Goal: Task Accomplishment & Management: Complete application form

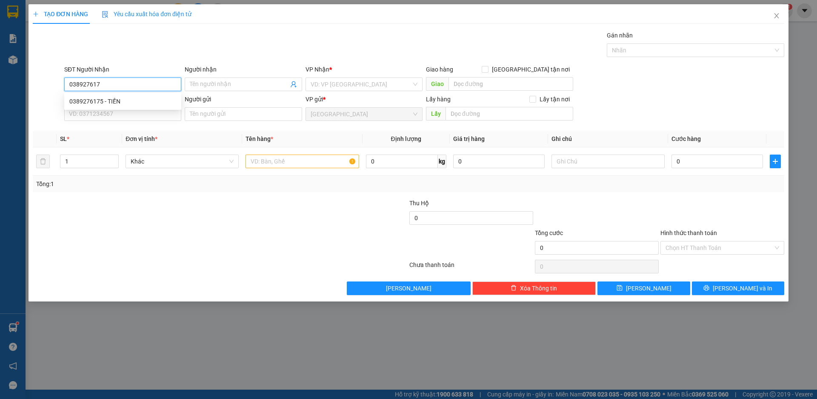
type input "0389276175"
click at [88, 101] on div "0389276175 - TIẾN" at bounding box center [122, 101] width 107 height 9
type input "TIẾN"
click at [171, 157] on span "Khác" at bounding box center [182, 161] width 103 height 13
type input "0389276175"
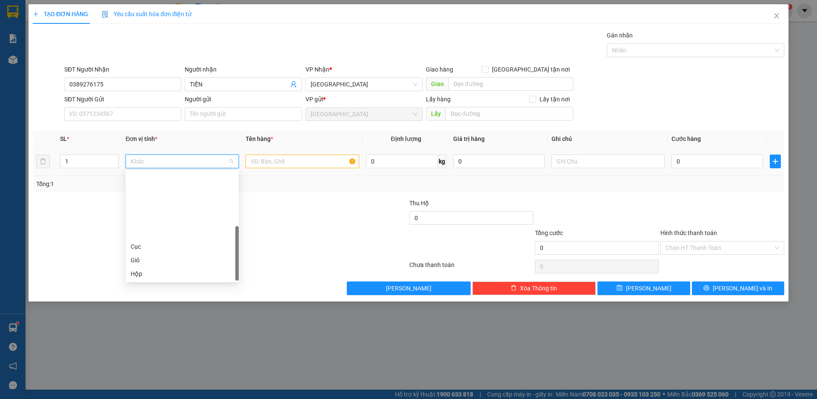
scroll to position [82, 0]
drag, startPoint x: 153, startPoint y: 219, endPoint x: 180, endPoint y: 200, distance: 32.9
click at [152, 219] on div "Thùng" at bounding box center [182, 218] width 103 height 9
click at [258, 163] on input "text" at bounding box center [302, 161] width 113 height 14
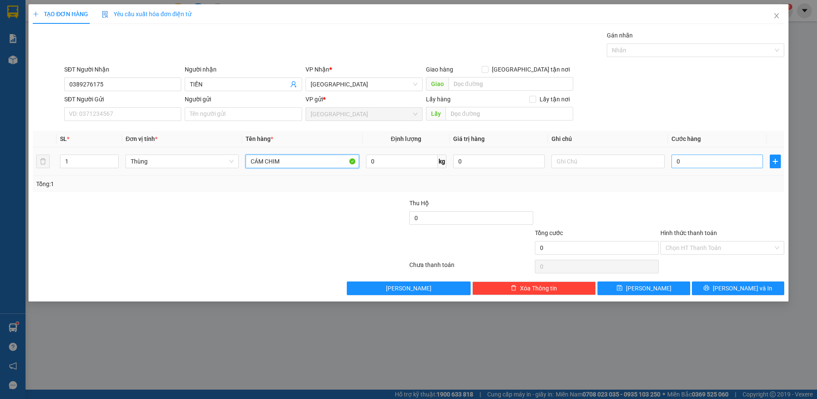
type input "CÁM CHIM"
click at [703, 161] on input "0" at bounding box center [717, 161] width 91 height 14
type input "7"
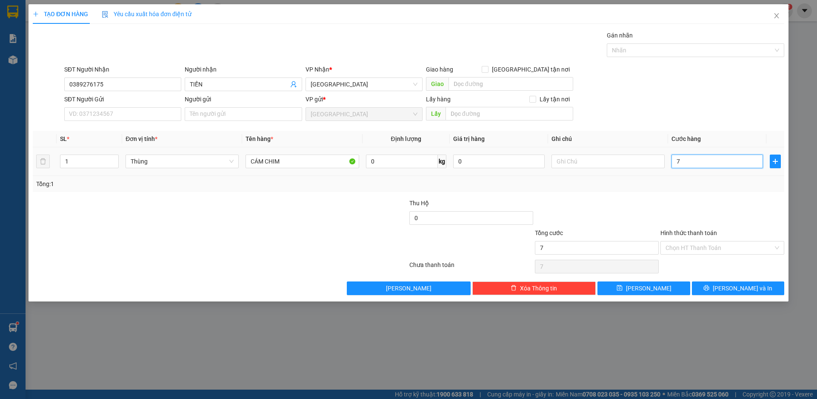
type input "70"
type input "700"
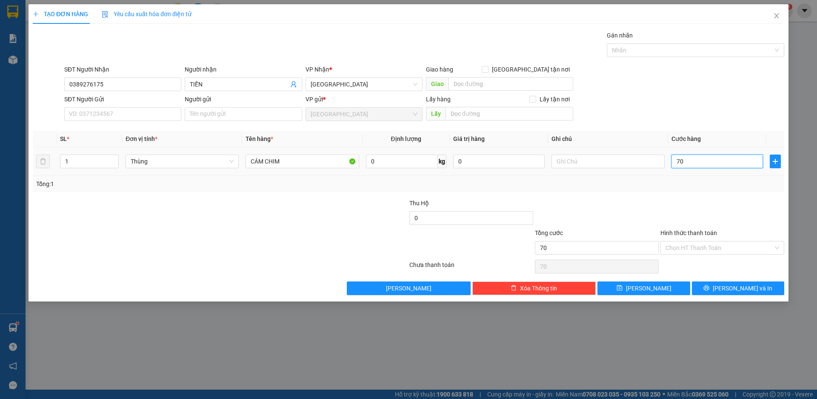
type input "700"
type input "7.000"
type input "70.000"
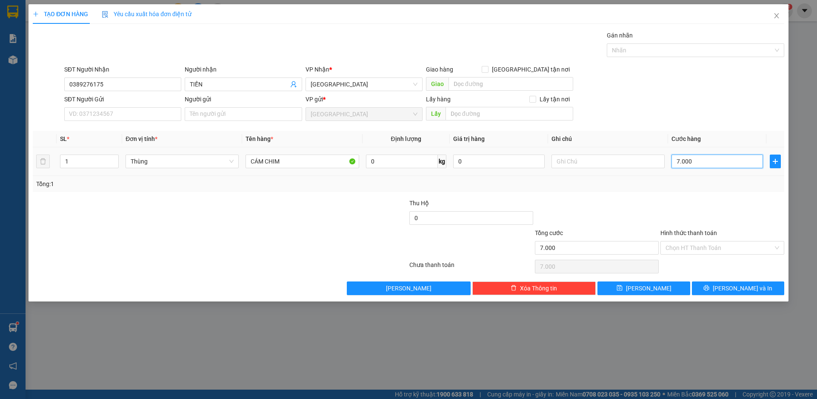
type input "70.000"
click at [700, 246] on input "Hình thức thanh toán" at bounding box center [720, 247] width 108 height 13
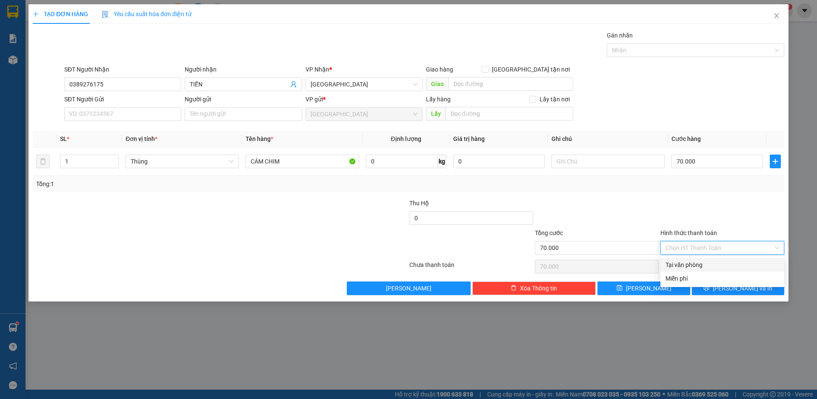
click at [683, 262] on div "Tại văn phòng" at bounding box center [723, 264] width 114 height 9
type input "0"
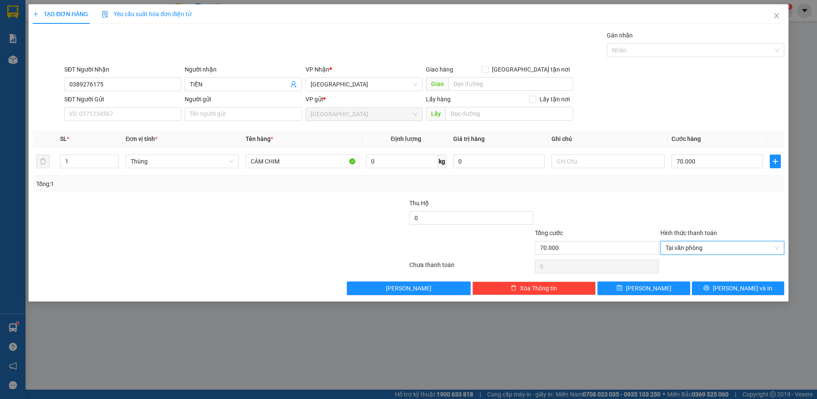
click at [682, 199] on div at bounding box center [723, 213] width 126 height 30
click at [694, 163] on input "70.000" at bounding box center [717, 161] width 91 height 14
type input "5"
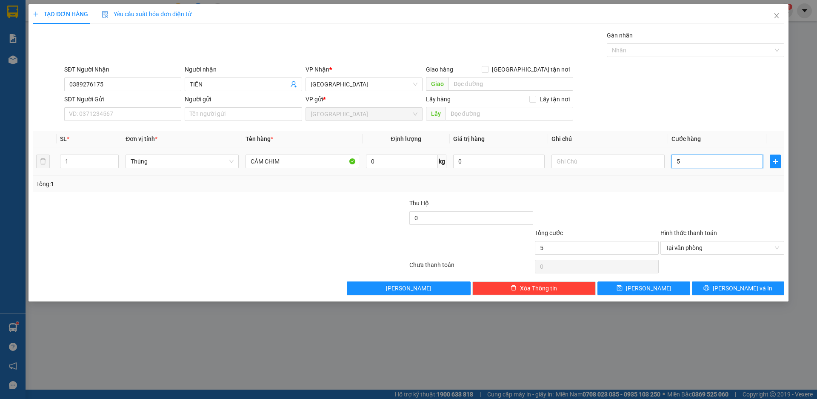
type input "50"
type input "500"
type input "5.000"
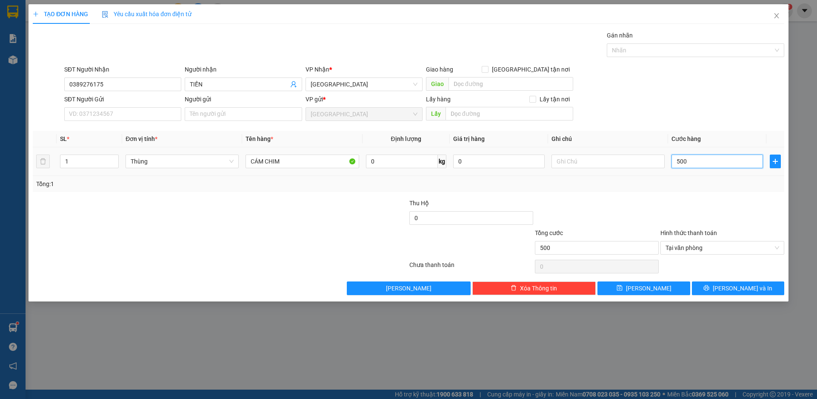
type input "5.000"
type input "50.000"
click at [739, 290] on span "[PERSON_NAME] và In" at bounding box center [743, 287] width 60 height 9
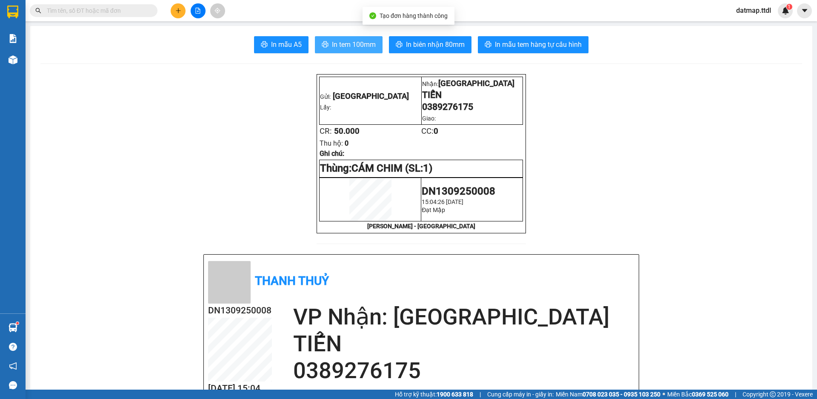
click at [364, 43] on span "In tem 100mm" at bounding box center [354, 44] width 44 height 11
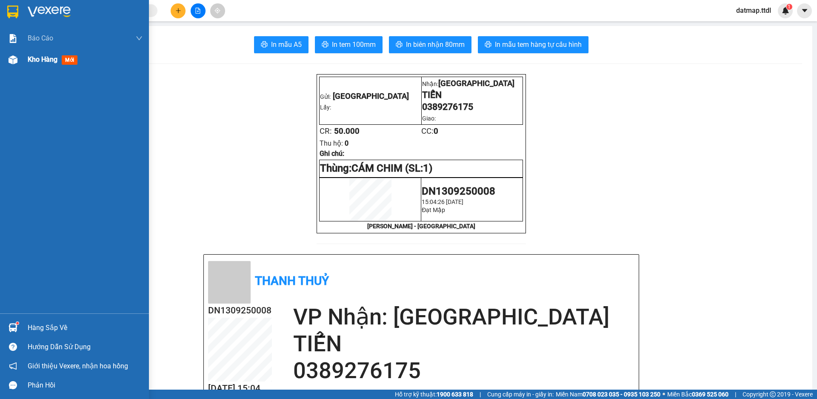
click at [45, 58] on span "Kho hàng" at bounding box center [43, 59] width 30 height 8
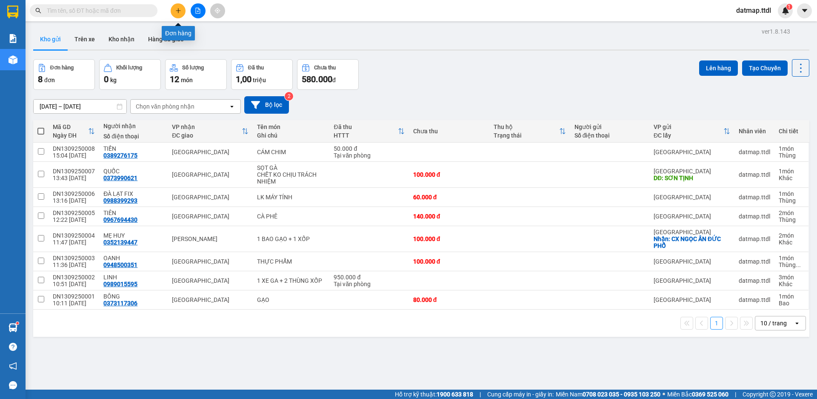
click at [181, 9] on button at bounding box center [178, 10] width 15 height 15
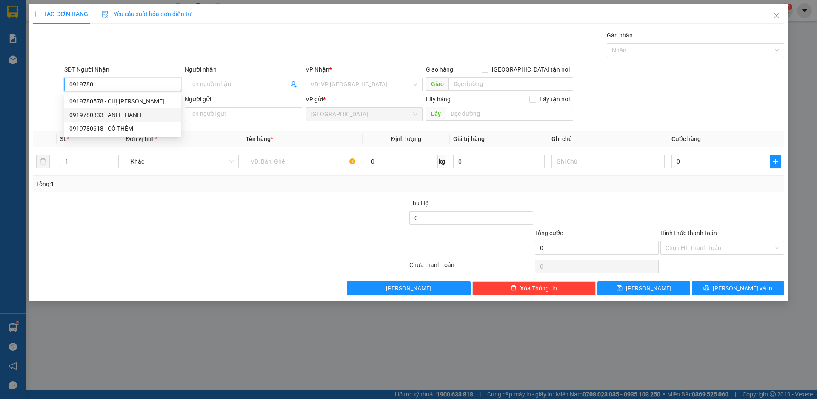
click at [85, 114] on div "0919780333 - ANH THÀNH" at bounding box center [122, 114] width 107 height 9
type input "0919780333"
type input "ANH THÀNH"
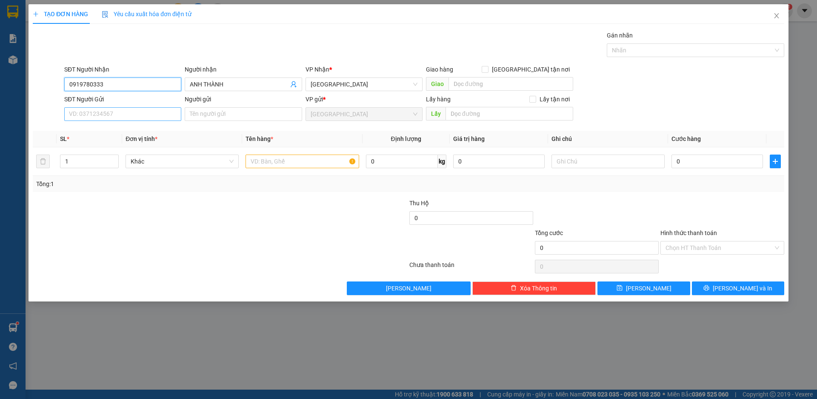
type input "0919780333"
click at [115, 114] on input "SĐT Người Gửi" at bounding box center [122, 114] width 117 height 14
type input "0923099804"
click at [221, 115] on input "Người gửi" at bounding box center [243, 114] width 117 height 14
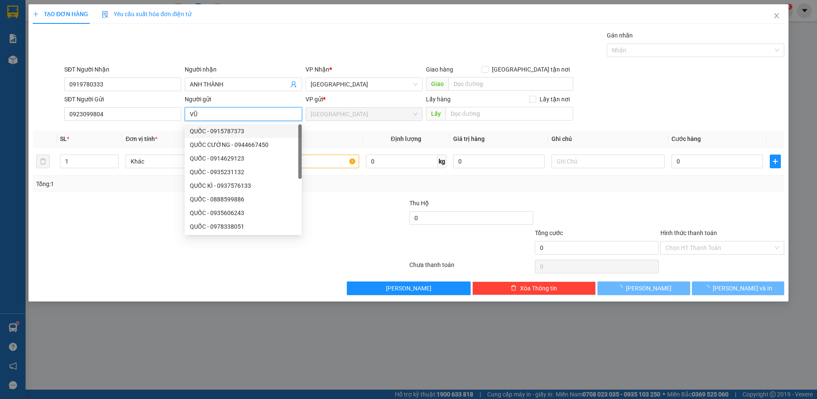
type input "VŨ"
click at [116, 209] on div at bounding box center [157, 213] width 251 height 30
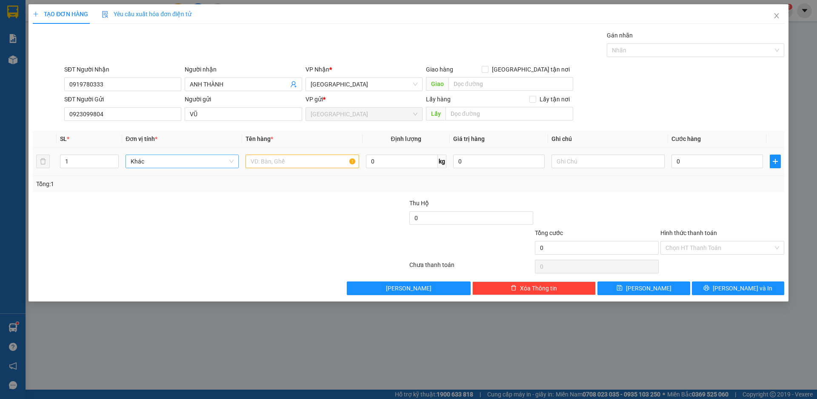
click at [146, 165] on span "Khác" at bounding box center [182, 161] width 103 height 13
drag, startPoint x: 150, startPoint y: 194, endPoint x: 251, endPoint y: 171, distance: 103.8
click at [150, 194] on div "Bao" at bounding box center [182, 191] width 103 height 9
click at [297, 157] on input "text" at bounding box center [302, 161] width 113 height 14
type input "HÓA CHẤT"
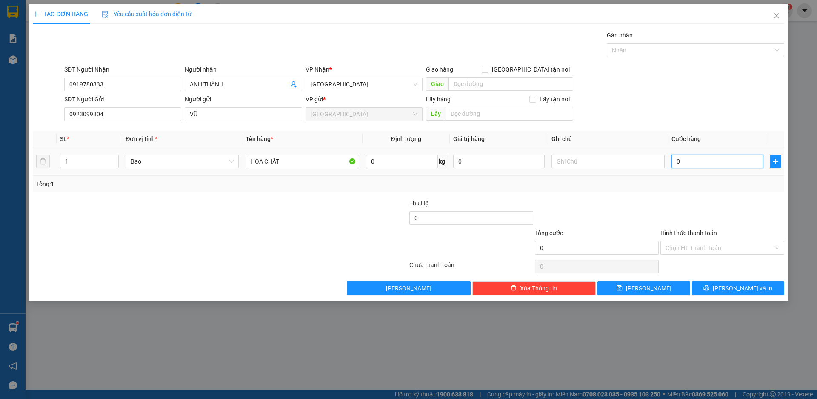
click at [689, 165] on input "0" at bounding box center [717, 161] width 91 height 14
type input "5"
type input "50"
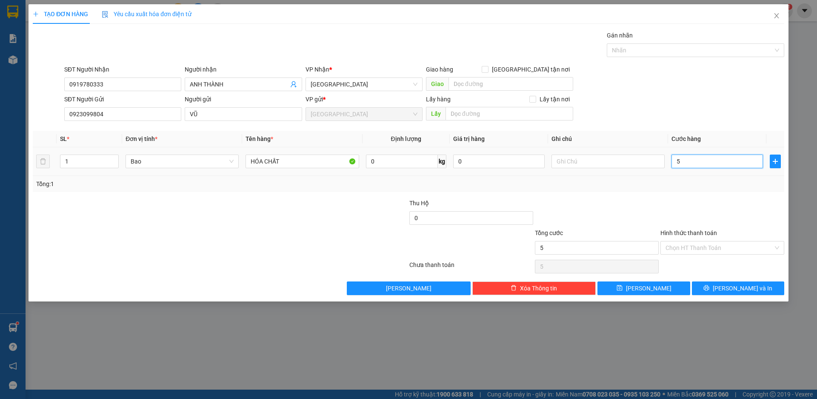
type input "50"
type input "500"
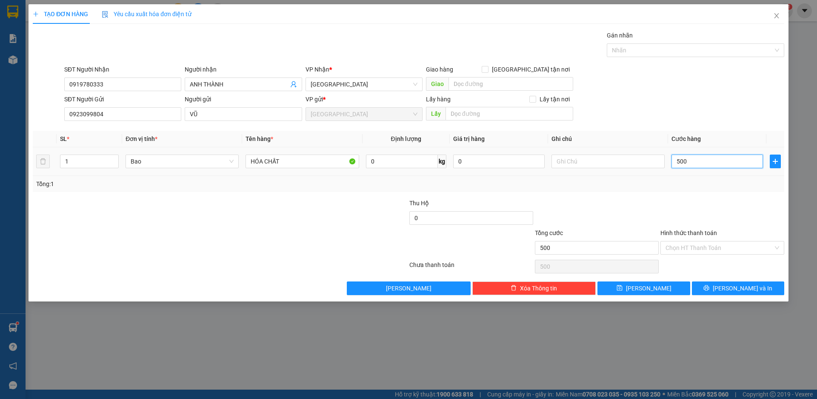
type input "5.000"
type input "50.000"
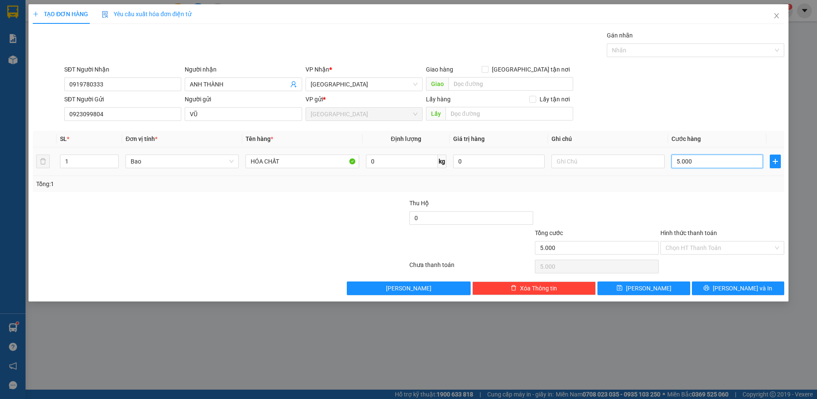
type input "50.000"
click at [732, 287] on span "[PERSON_NAME] và In" at bounding box center [743, 287] width 60 height 9
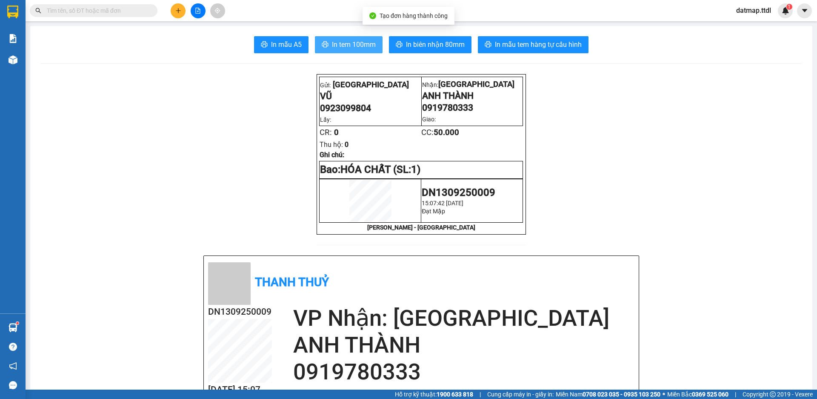
click at [366, 45] on span "In tem 100mm" at bounding box center [354, 44] width 44 height 11
click at [177, 12] on icon "plus" at bounding box center [178, 11] width 6 height 6
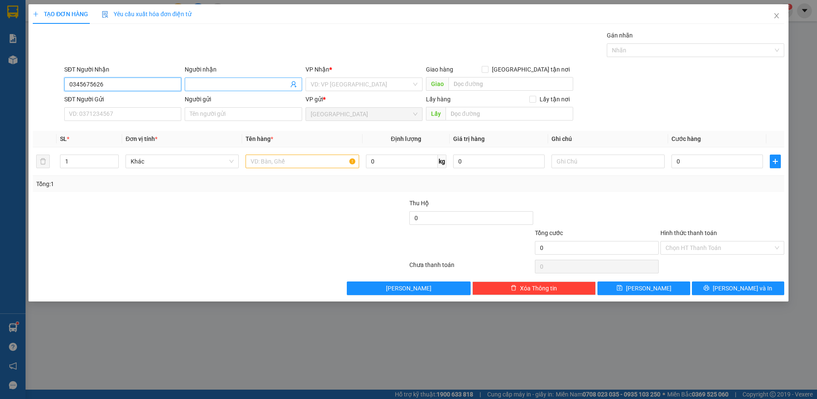
type input "0345675626"
click at [205, 86] on input "Người nhận" at bounding box center [239, 84] width 98 height 9
type input "NGỌC"
click at [334, 86] on input "search" at bounding box center [361, 84] width 101 height 13
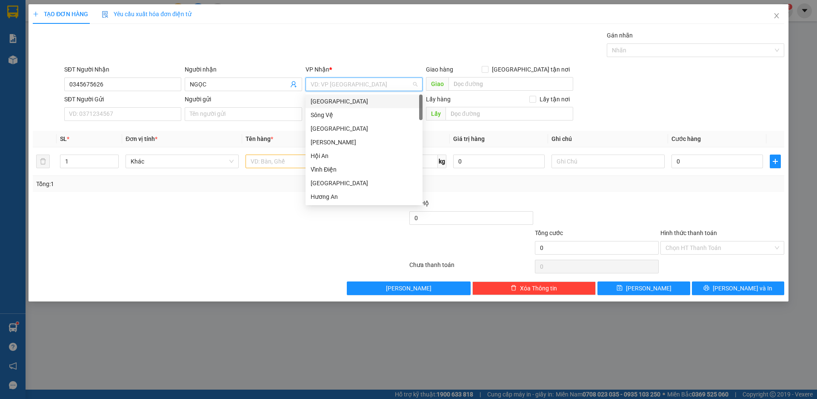
drag, startPoint x: 329, startPoint y: 103, endPoint x: 240, endPoint y: 100, distance: 89.0
click at [329, 103] on div "[GEOGRAPHIC_DATA]" at bounding box center [364, 101] width 107 height 9
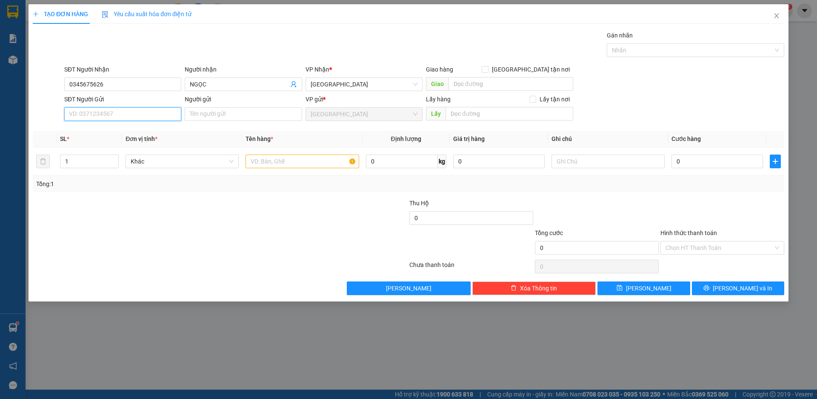
click at [115, 117] on input "SĐT Người Gửi" at bounding box center [122, 114] width 117 height 14
click at [139, 80] on input "0345675626" at bounding box center [122, 84] width 117 height 14
click at [127, 115] on input "SĐT Người Gửi" at bounding box center [122, 114] width 117 height 14
paste input "0345675626"
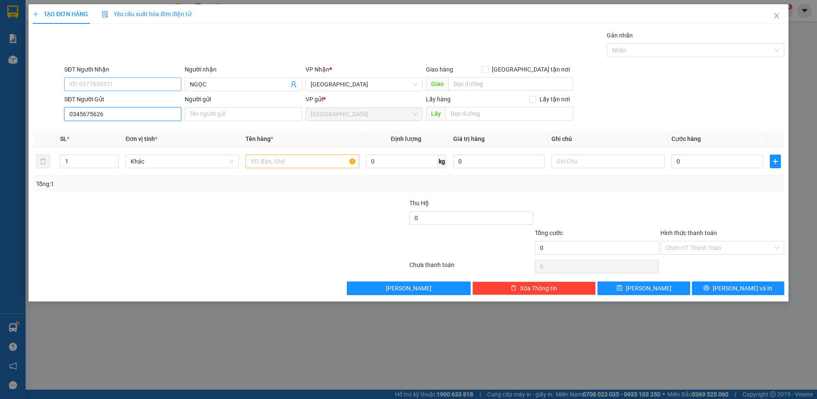
type input "0345675626"
click at [96, 84] on input "SĐT Người Nhận" at bounding box center [122, 84] width 117 height 14
click at [203, 83] on input "NGỌC" at bounding box center [239, 84] width 98 height 9
click at [112, 83] on input "SĐT Người Nhận" at bounding box center [122, 84] width 117 height 14
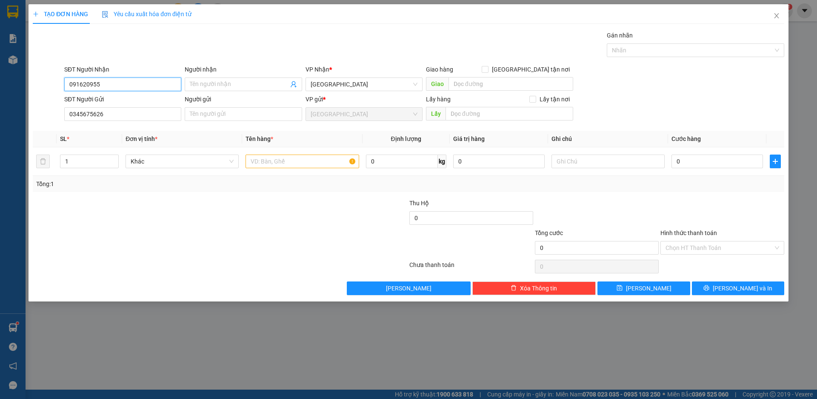
type input "0916209557"
click at [91, 100] on div "0916209557 - NGỌC" at bounding box center [122, 101] width 107 height 9
type input "NGỌC"
type input "0916209557"
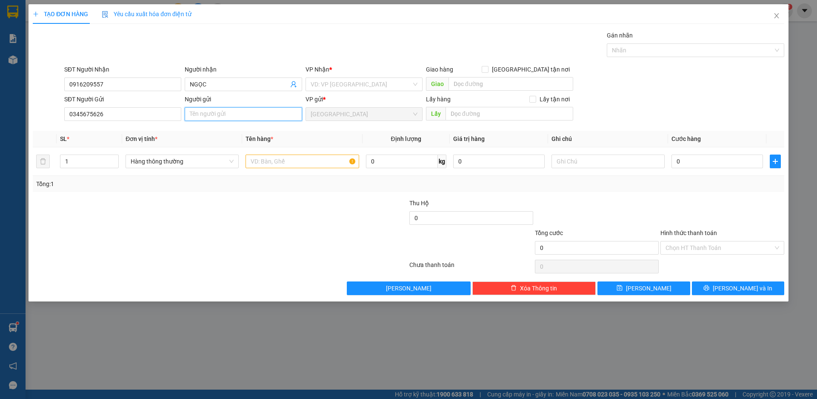
click at [207, 115] on input "Người gửi" at bounding box center [243, 114] width 117 height 14
type input "TRIẾT"
click at [347, 87] on input "search" at bounding box center [361, 84] width 101 height 13
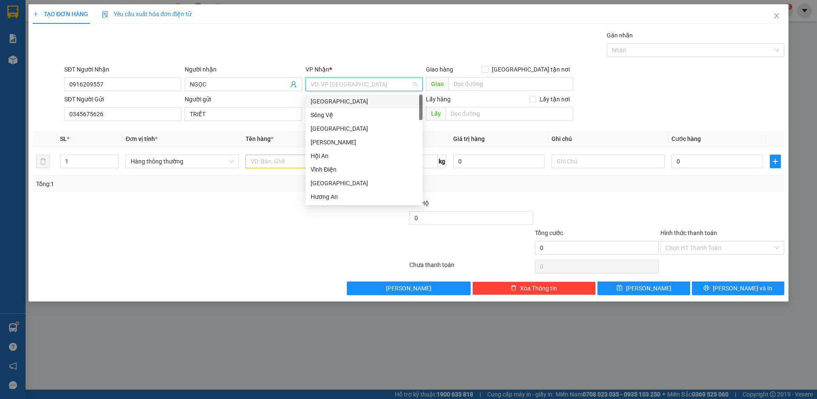
click at [332, 105] on div "[GEOGRAPHIC_DATA]" at bounding box center [364, 101] width 107 height 9
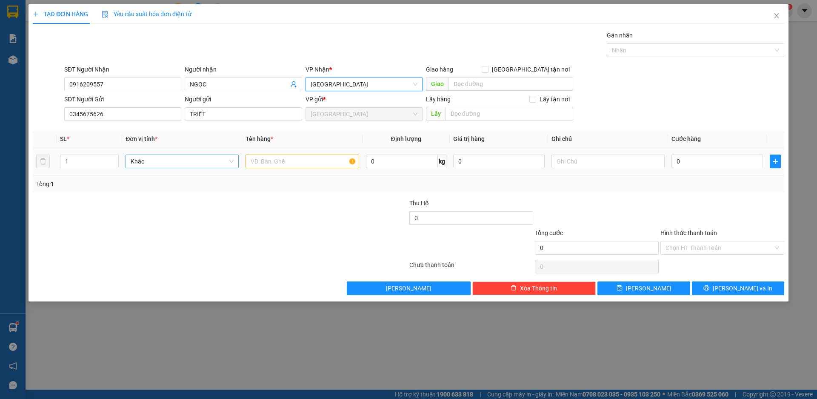
click at [187, 165] on span "Khác" at bounding box center [182, 161] width 103 height 13
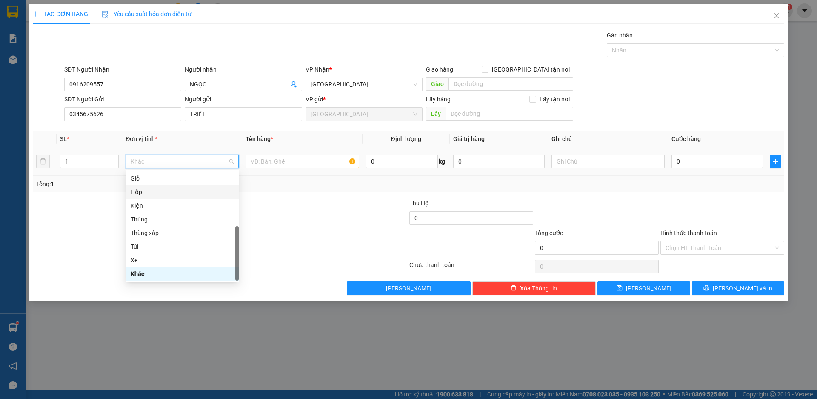
drag, startPoint x: 149, startPoint y: 193, endPoint x: 168, endPoint y: 189, distance: 19.5
click at [148, 193] on div "Hộp" at bounding box center [182, 191] width 103 height 9
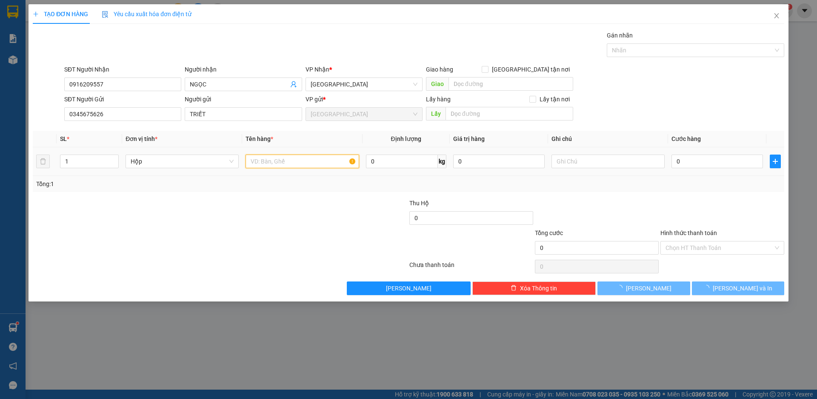
click at [267, 164] on input "text" at bounding box center [302, 161] width 113 height 14
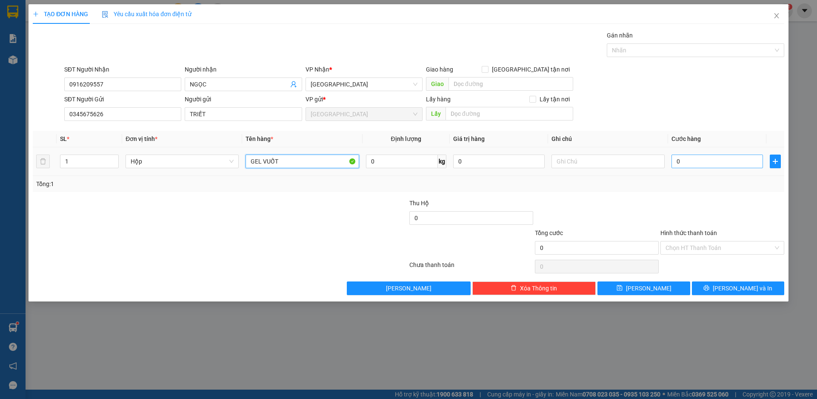
type input "GEL VUỐT"
click at [693, 162] on input "0" at bounding box center [717, 161] width 91 height 14
type input "5"
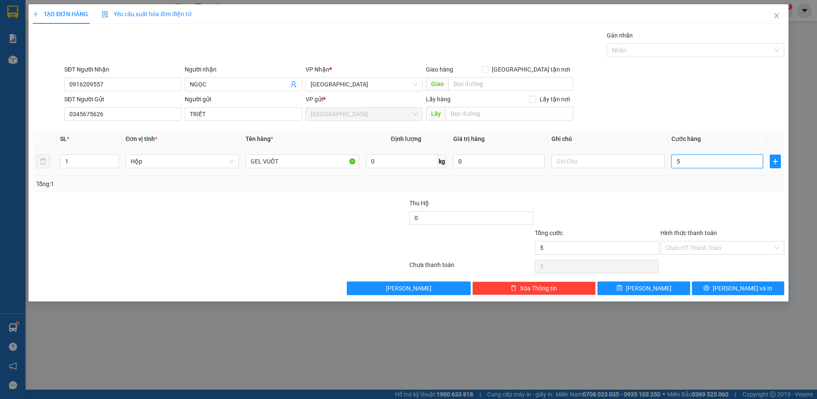
type input "50"
type input "500"
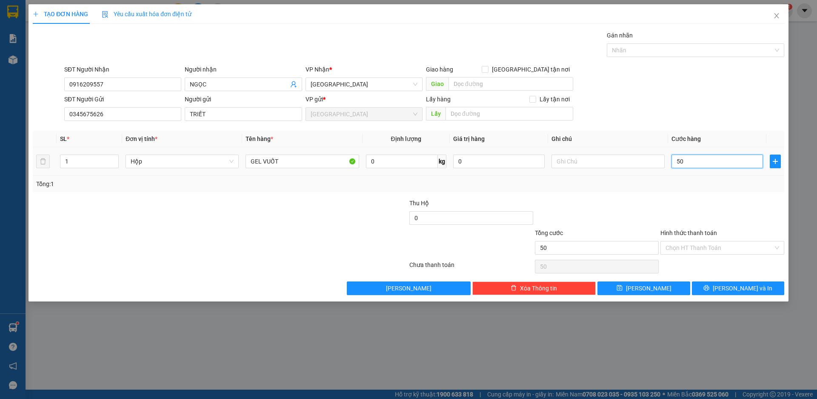
type input "500"
type input "5.000"
type input "50.000"
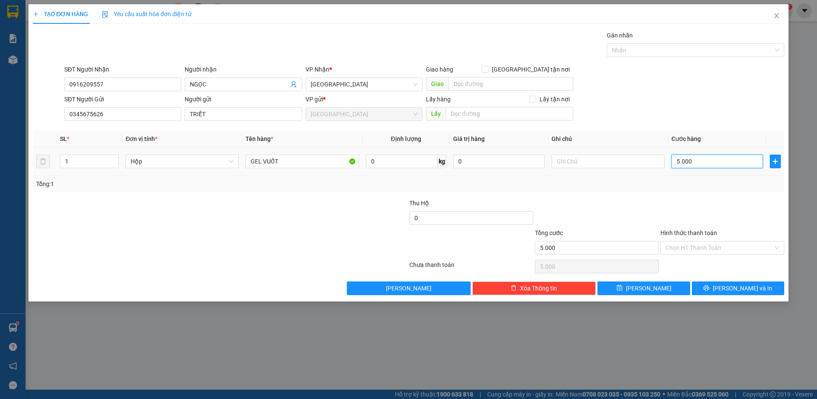
type input "50.000"
click at [728, 291] on button "[PERSON_NAME] và In" at bounding box center [738, 288] width 92 height 14
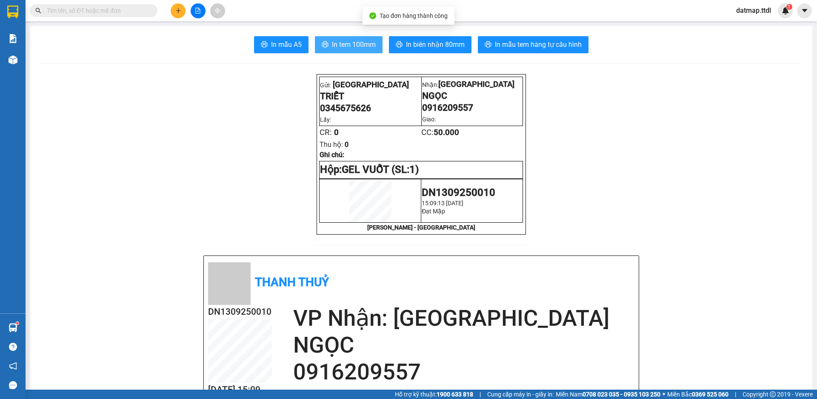
click at [366, 46] on span "In tem 100mm" at bounding box center [354, 44] width 44 height 11
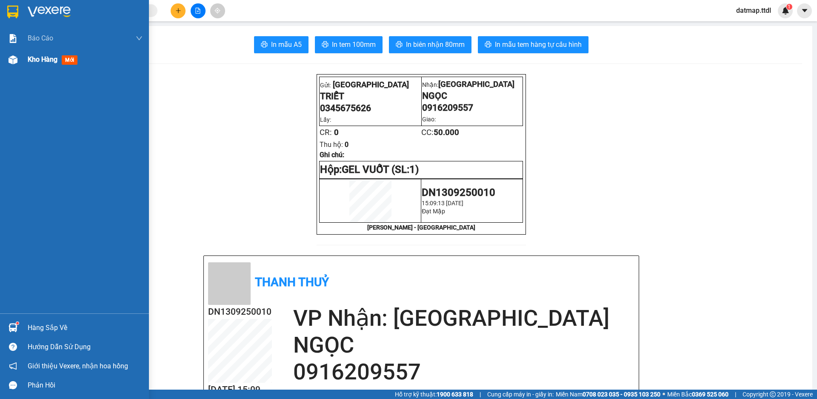
click at [43, 58] on span "Kho hàng" at bounding box center [43, 59] width 30 height 8
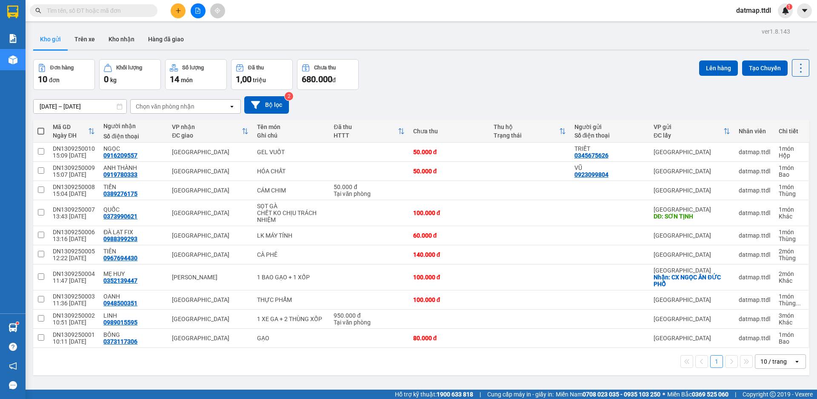
click at [179, 9] on icon "plus" at bounding box center [178, 11] width 6 height 6
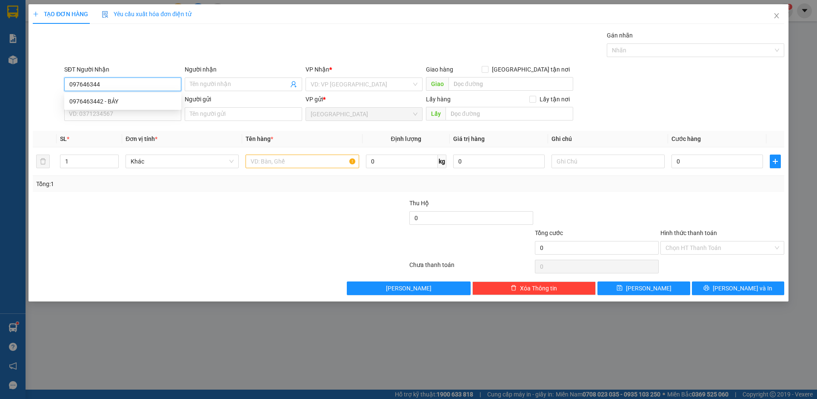
type input "0976463442"
drag, startPoint x: 90, startPoint y: 102, endPoint x: 94, endPoint y: 103, distance: 4.3
click at [91, 103] on div "0976463442 - BẢY" at bounding box center [122, 101] width 107 height 9
type input "BẢY"
type input "0976463442"
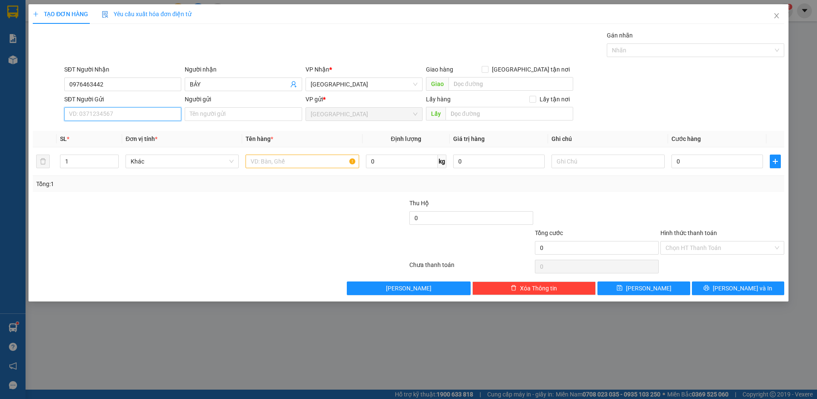
click at [118, 113] on input "SĐT Người Gửi" at bounding box center [122, 114] width 117 height 14
type input "0938509060"
click at [89, 132] on div "0938509060 - MINH" at bounding box center [122, 130] width 107 height 9
type input "MINH"
click at [194, 163] on span "Khác" at bounding box center [182, 161] width 103 height 13
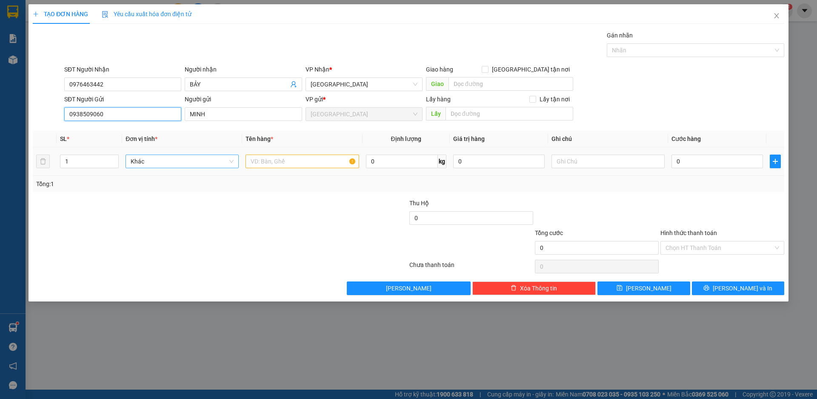
type input "0938509060"
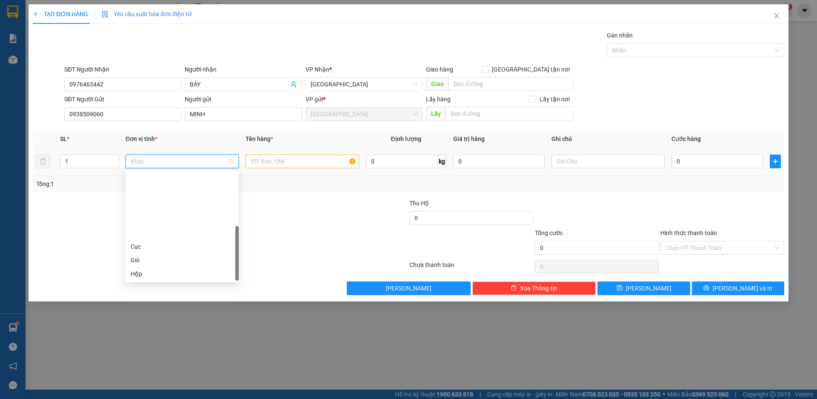
scroll to position [82, 0]
drag, startPoint x: 163, startPoint y: 191, endPoint x: 257, endPoint y: 171, distance: 95.7
click at [163, 191] on div "Hộp" at bounding box center [182, 191] width 103 height 9
click at [302, 159] on input "text" at bounding box center [302, 161] width 113 height 14
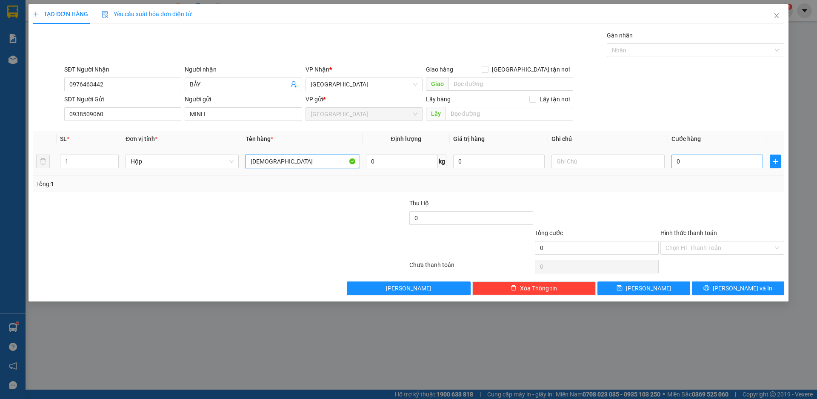
type input "[DEMOGRAPHIC_DATA]"
click at [690, 164] on input "0" at bounding box center [717, 161] width 91 height 14
type input "5"
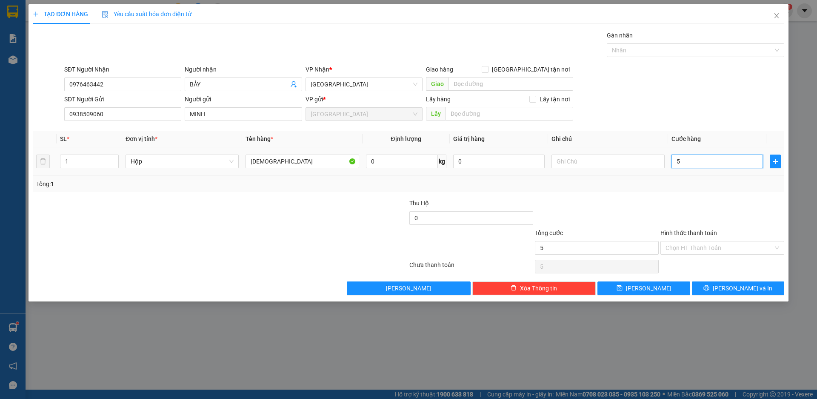
type input "50"
type input "500"
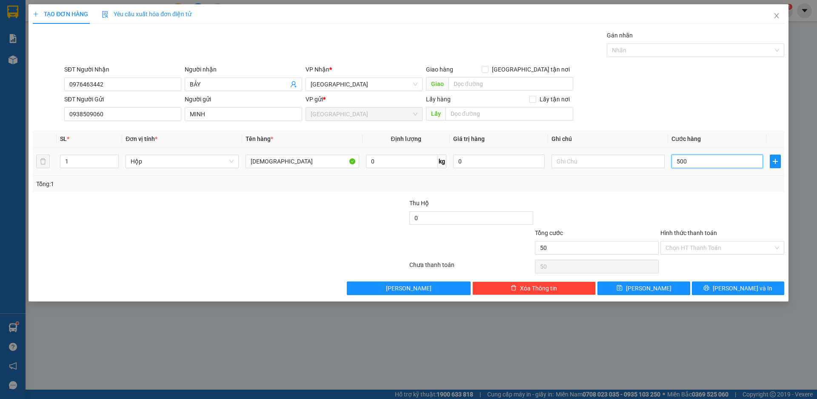
type input "500"
type input "5.000"
type input "50.000"
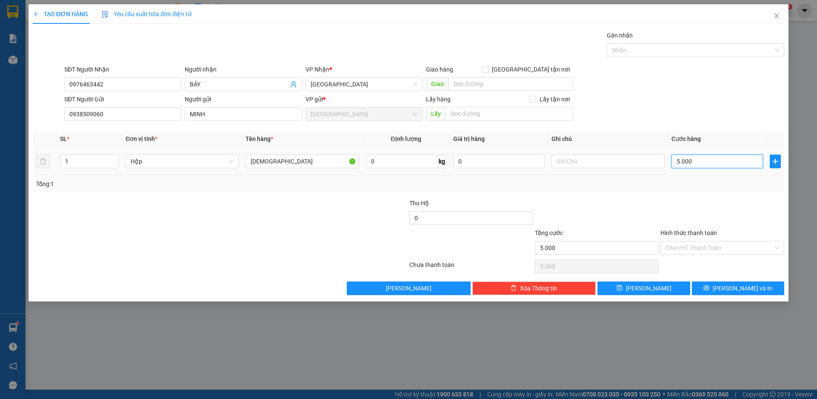
type input "50.000"
click at [703, 244] on input "Hình thức thanh toán" at bounding box center [720, 247] width 108 height 13
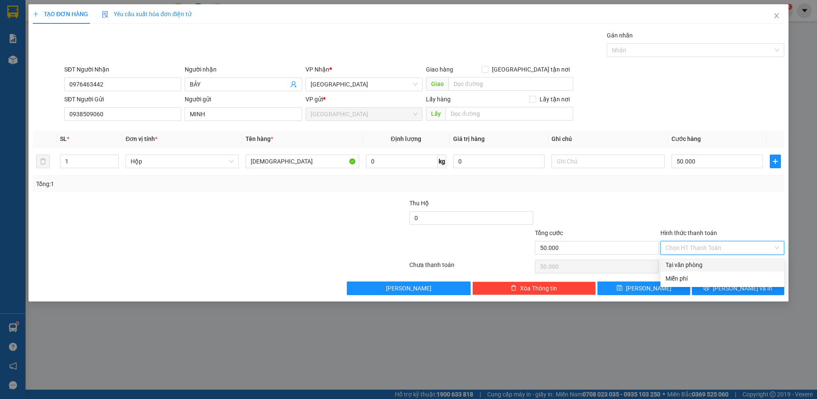
click at [688, 263] on div "Tại văn phòng" at bounding box center [723, 264] width 114 height 9
type input "0"
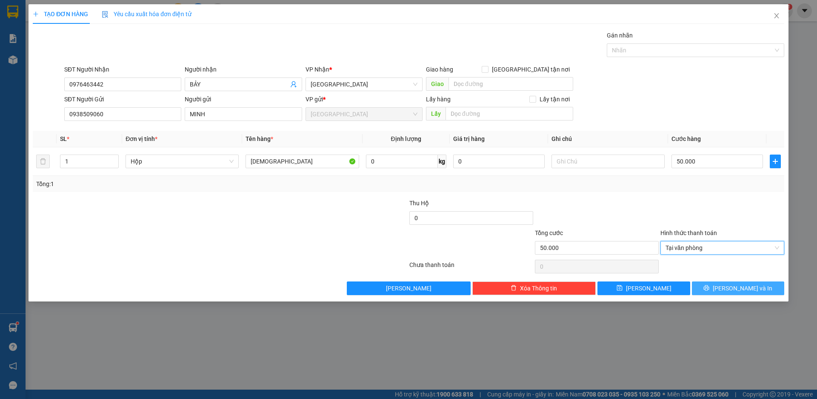
click at [736, 286] on span "[PERSON_NAME] và In" at bounding box center [743, 287] width 60 height 9
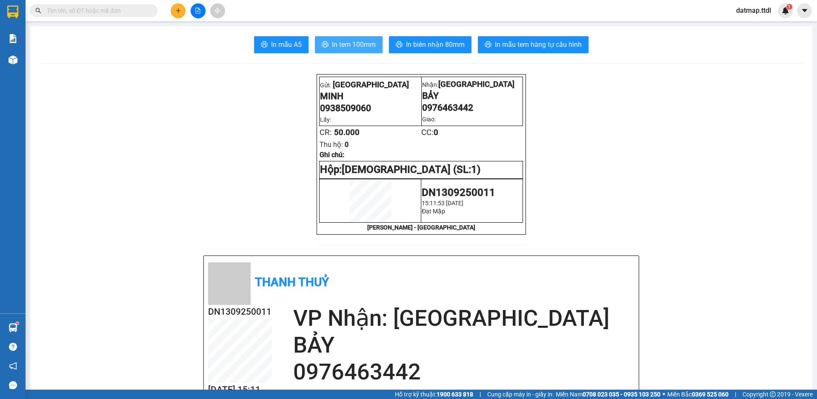
click at [360, 46] on span "In tem 100mm" at bounding box center [354, 44] width 44 height 11
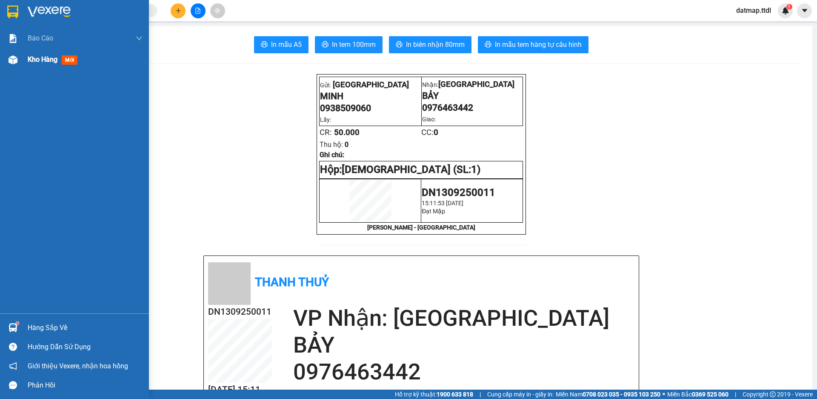
click at [38, 60] on span "Kho hàng" at bounding box center [43, 59] width 30 height 8
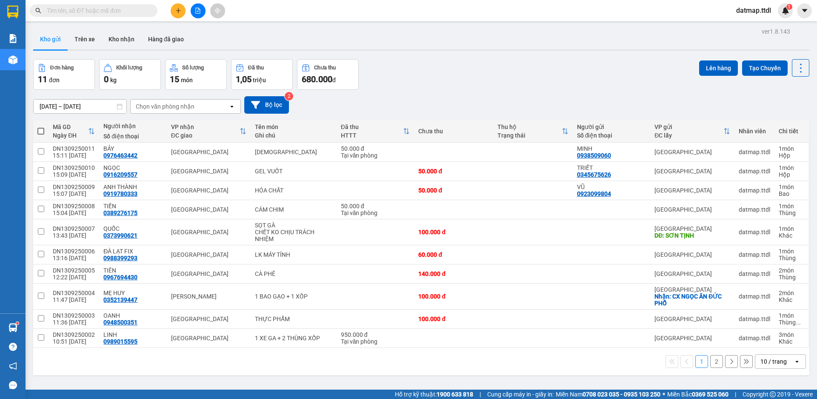
click at [40, 131] on span at bounding box center [40, 131] width 7 height 7
click at [41, 127] on input "checkbox" at bounding box center [41, 127] width 0 height 0
checkbox input "true"
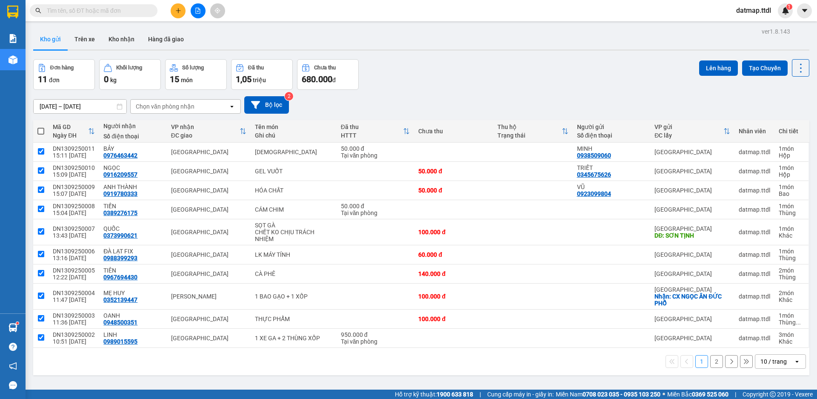
checkbox input "true"
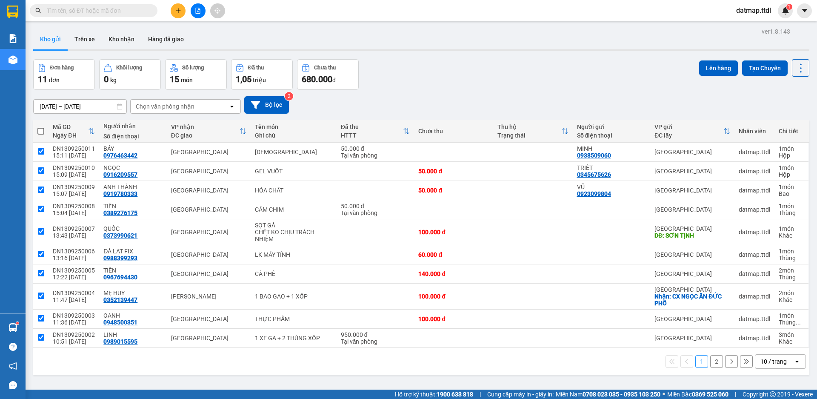
checkbox input "true"
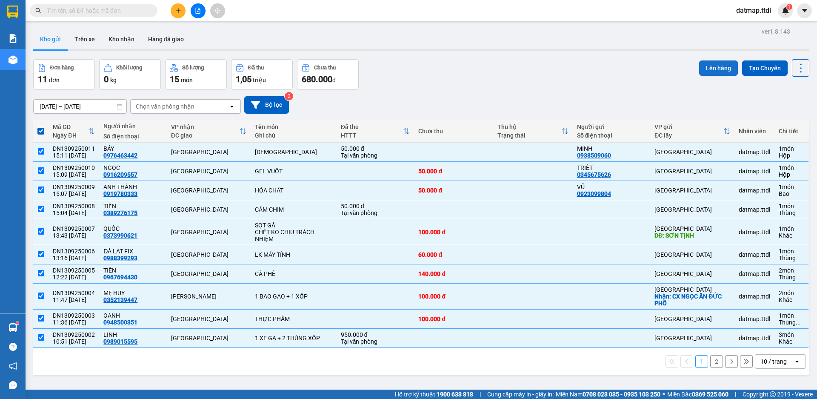
click at [706, 66] on button "Lên hàng" at bounding box center [718, 67] width 39 height 15
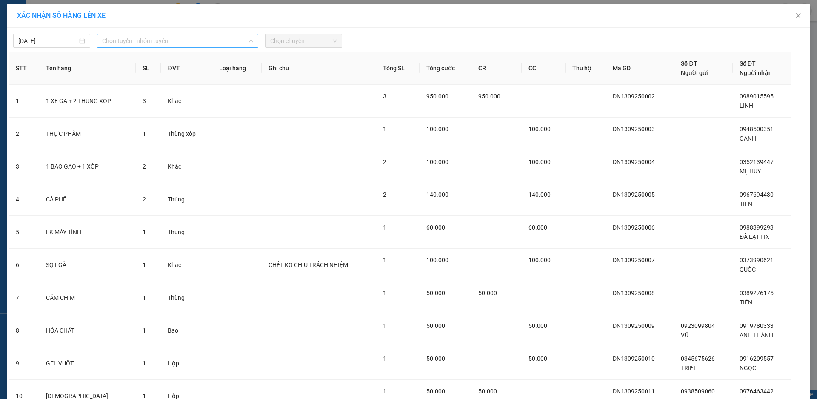
click at [149, 37] on span "Chọn tuyến - nhóm tuyến" at bounding box center [177, 40] width 151 height 13
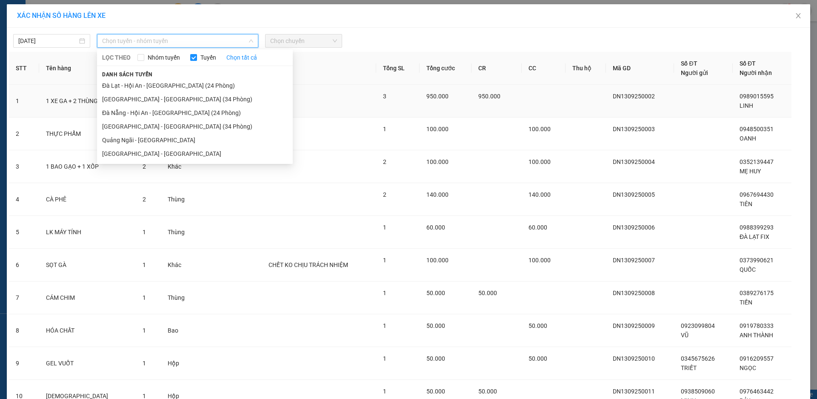
click at [140, 114] on li "Đà Nẵng - Hội An - [GEOGRAPHIC_DATA] (24 Phòng)" at bounding box center [195, 113] width 196 height 14
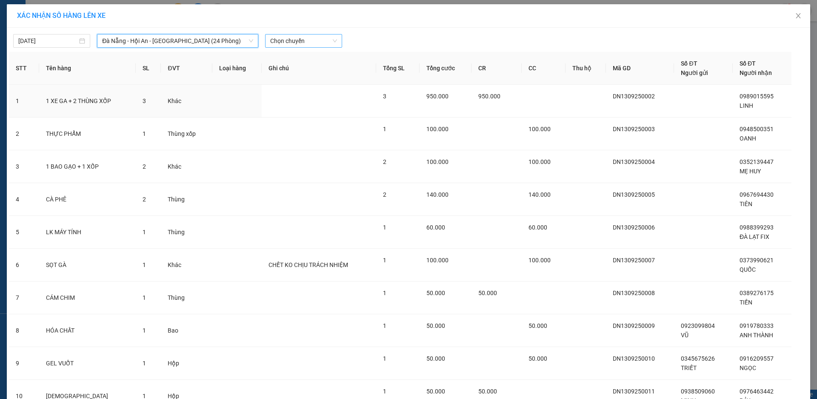
click at [306, 37] on span "Chọn chuyến" at bounding box center [303, 40] width 67 height 13
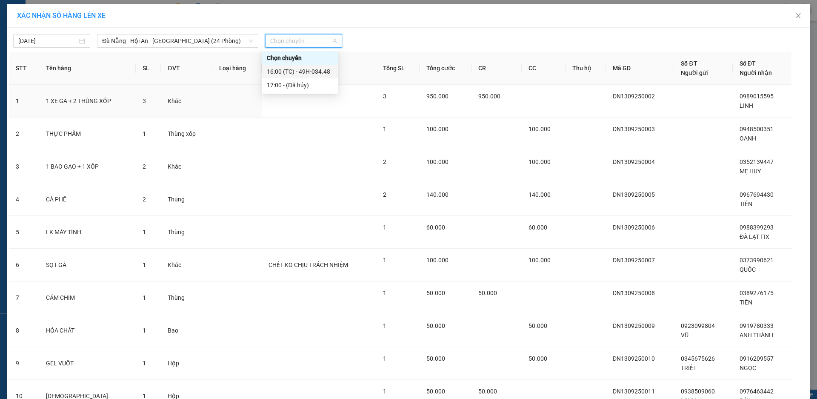
click at [319, 70] on div "16:00 (TC) - 49H-034.48" at bounding box center [300, 71] width 66 height 9
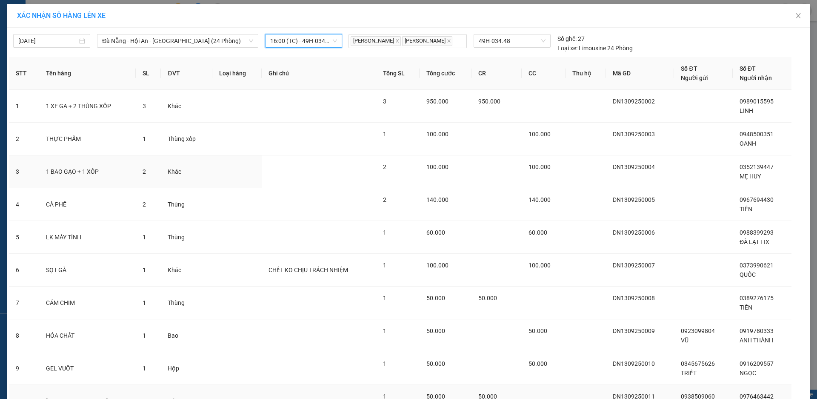
scroll to position [81, 0]
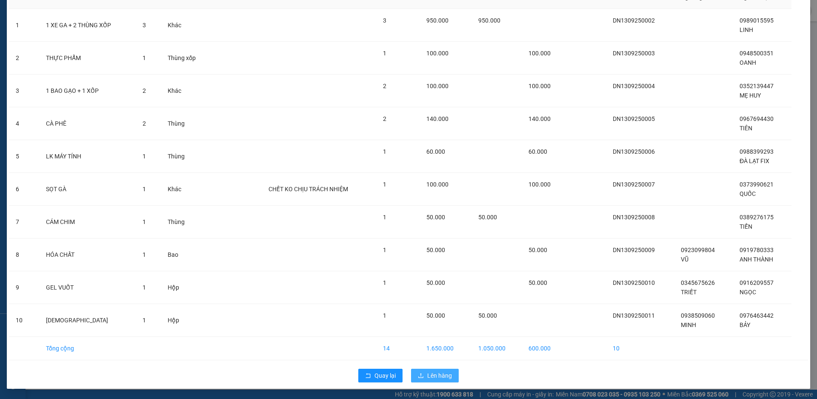
click at [443, 373] on span "Lên hàng" at bounding box center [439, 375] width 25 height 9
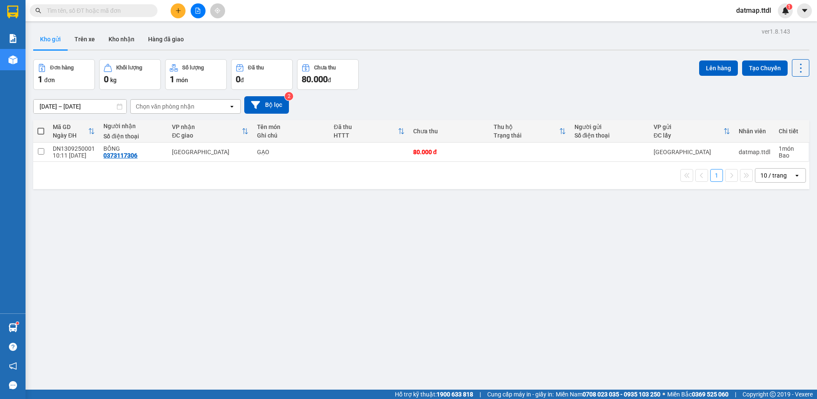
click at [40, 131] on span at bounding box center [40, 131] width 7 height 7
click at [41, 127] on input "checkbox" at bounding box center [41, 127] width 0 height 0
checkbox input "true"
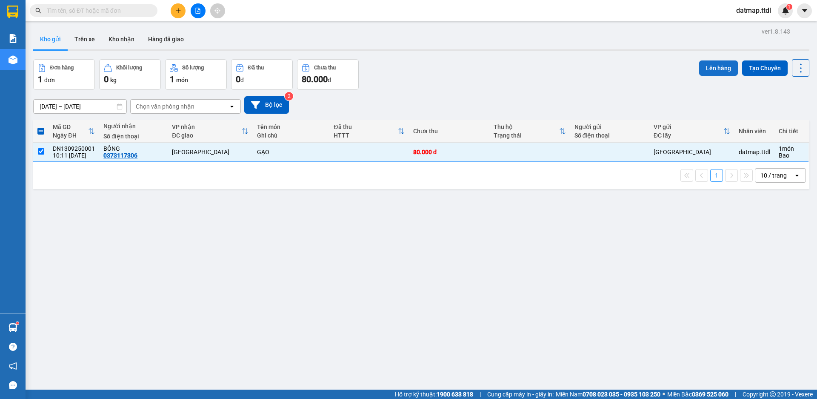
click at [706, 68] on button "Lên hàng" at bounding box center [718, 67] width 39 height 15
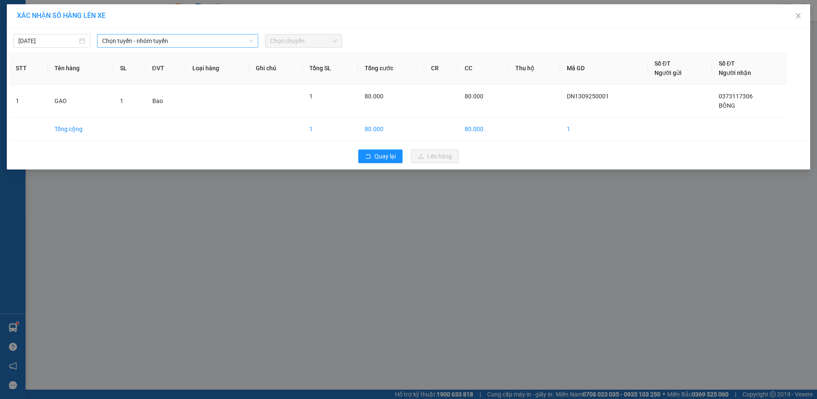
click at [184, 43] on span "Chọn tuyến - nhóm tuyến" at bounding box center [177, 40] width 151 height 13
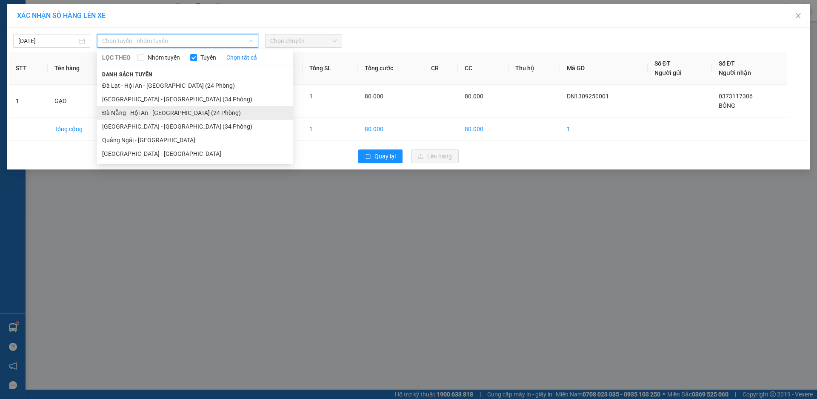
click at [143, 115] on li "Đà Nẵng - Hội An - [GEOGRAPHIC_DATA] (24 Phòng)" at bounding box center [195, 113] width 196 height 14
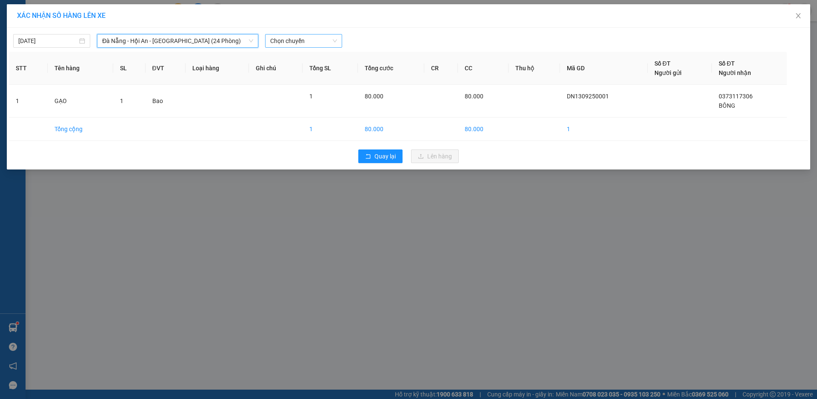
click at [331, 42] on span "Chọn chuyến" at bounding box center [303, 40] width 67 height 13
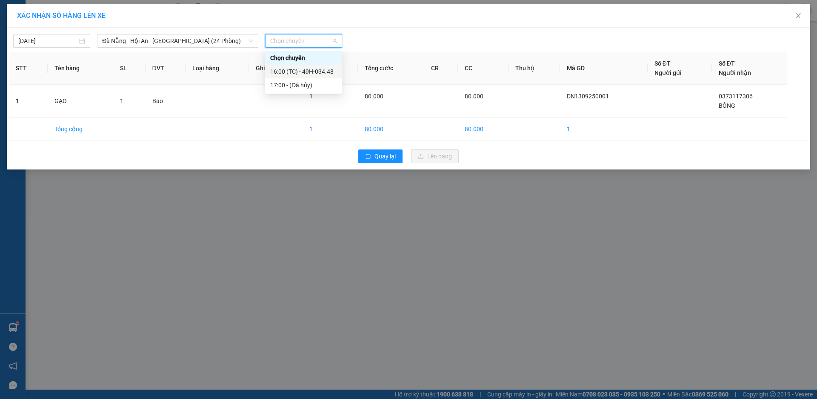
click at [317, 72] on div "16:00 (TC) - 49H-034.48" at bounding box center [303, 71] width 66 height 9
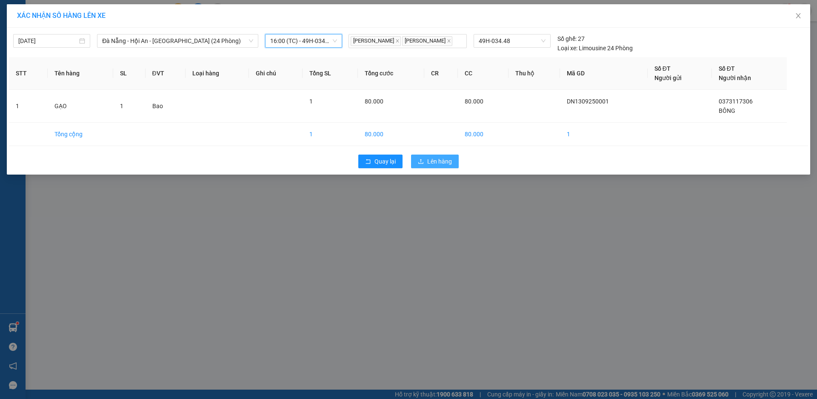
click at [438, 160] on span "Lên hàng" at bounding box center [439, 161] width 25 height 9
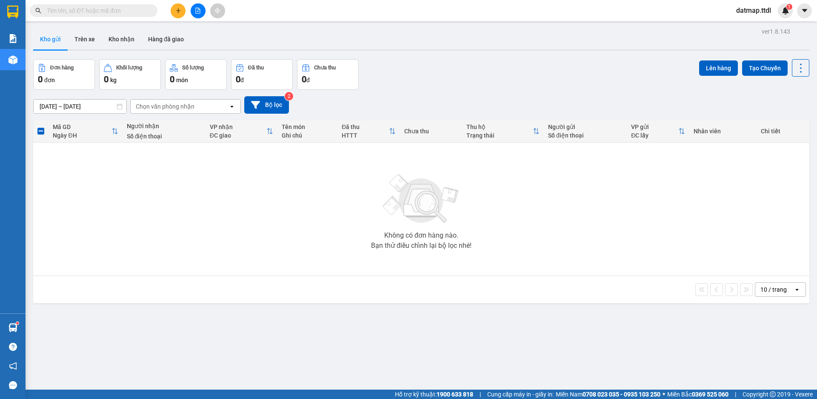
click at [197, 14] on button at bounding box center [198, 10] width 15 height 15
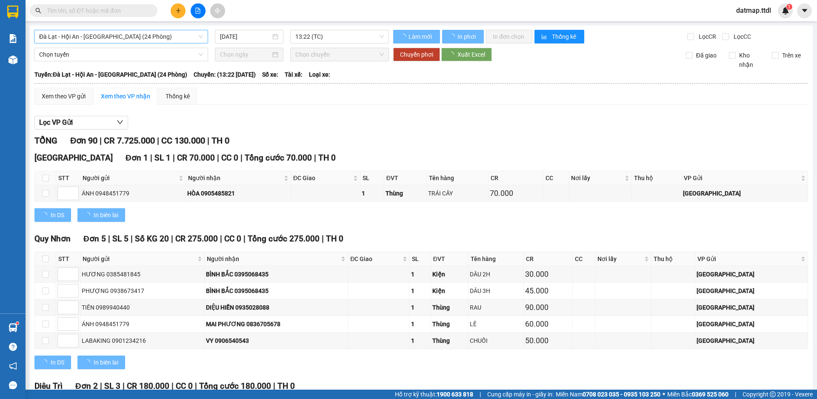
type input "[DATE]"
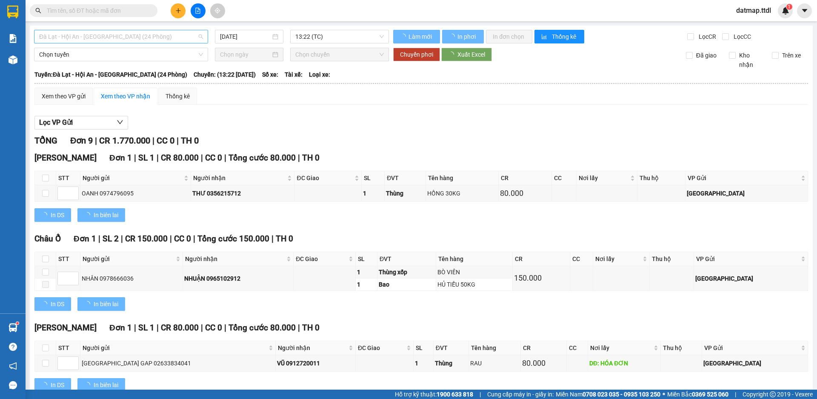
click at [164, 38] on span "Đà Lạt - Hội An - [GEOGRAPHIC_DATA] (24 Phòng)" at bounding box center [121, 36] width 164 height 13
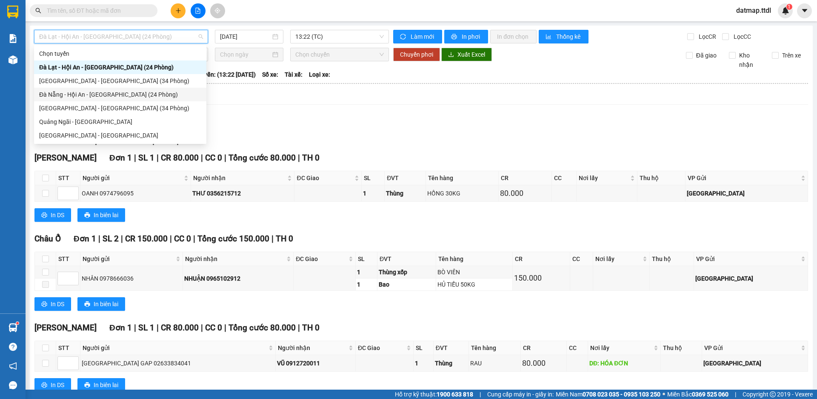
click at [95, 94] on div "Đà Nẵng - Hội An - [GEOGRAPHIC_DATA] (24 Phòng)" at bounding box center [120, 94] width 162 height 9
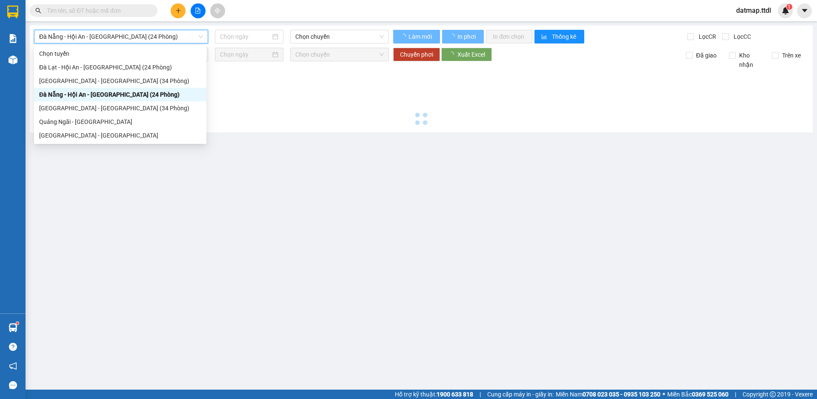
type input "[DATE]"
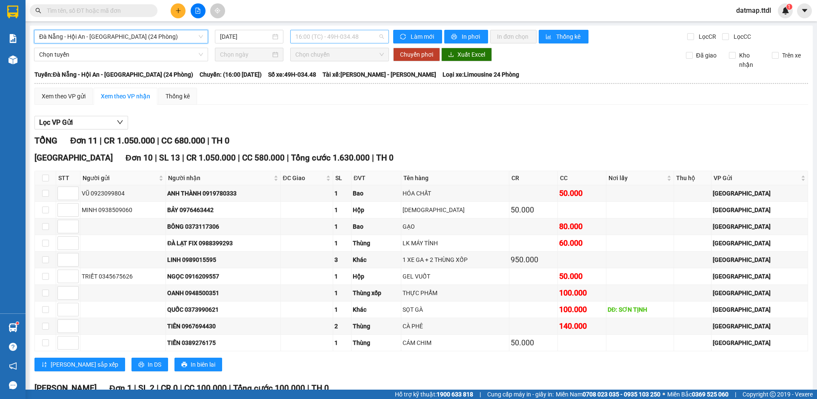
click at [334, 38] on span "16:00 (TC) - 49H-034.48" at bounding box center [339, 36] width 89 height 13
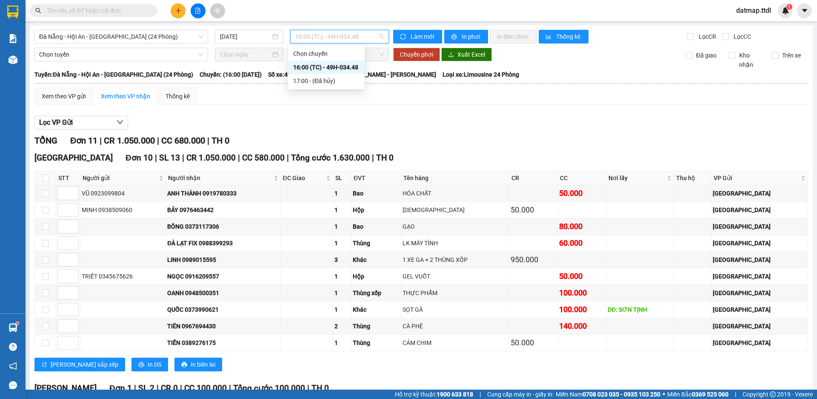
click at [334, 38] on span "16:00 (TC) - 49H-034.48" at bounding box center [339, 36] width 89 height 13
click at [462, 37] on span "In phơi" at bounding box center [472, 36] width 20 height 9
click at [180, 13] on icon "plus" at bounding box center [178, 11] width 6 height 6
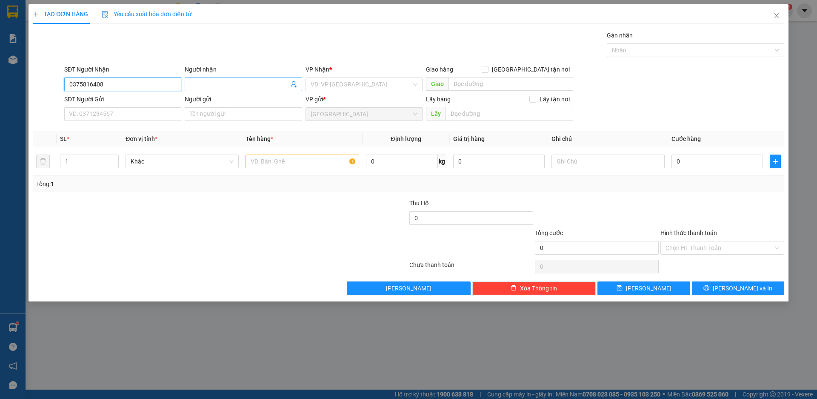
type input "0375816408"
click at [223, 83] on input "Người nhận" at bounding box center [239, 84] width 98 height 9
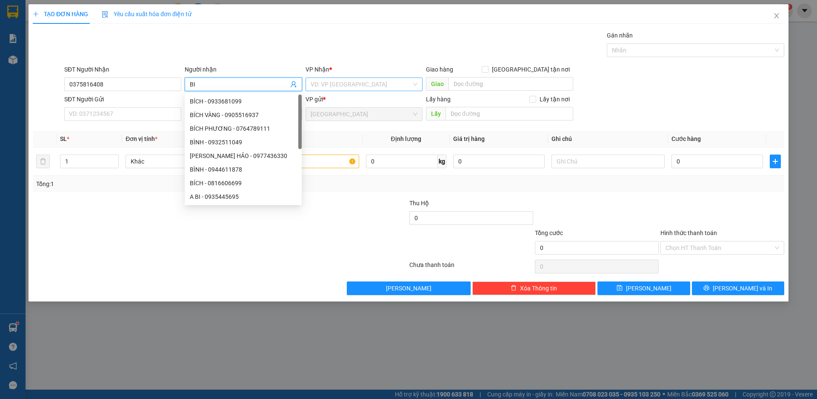
type input "BI"
click at [328, 84] on input "search" at bounding box center [361, 84] width 101 height 13
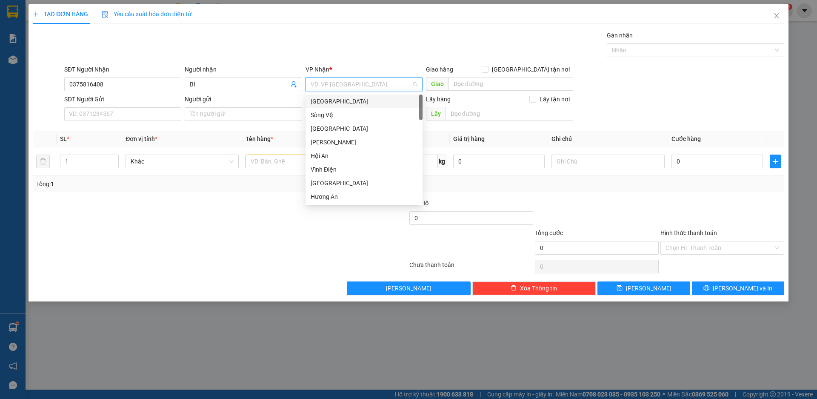
click at [321, 100] on div "[GEOGRAPHIC_DATA]" at bounding box center [364, 101] width 107 height 9
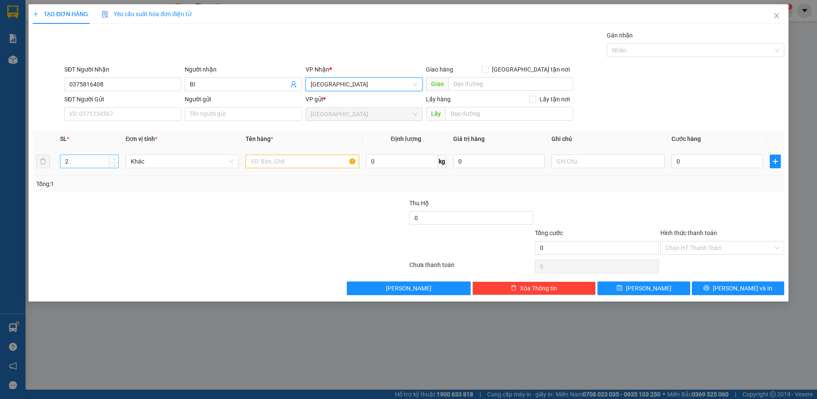
click at [115, 158] on icon "up" at bounding box center [114, 159] width 3 height 3
type input "3"
click at [115, 158] on icon "up" at bounding box center [114, 159] width 3 height 3
click at [160, 160] on span "Khác" at bounding box center [182, 161] width 103 height 13
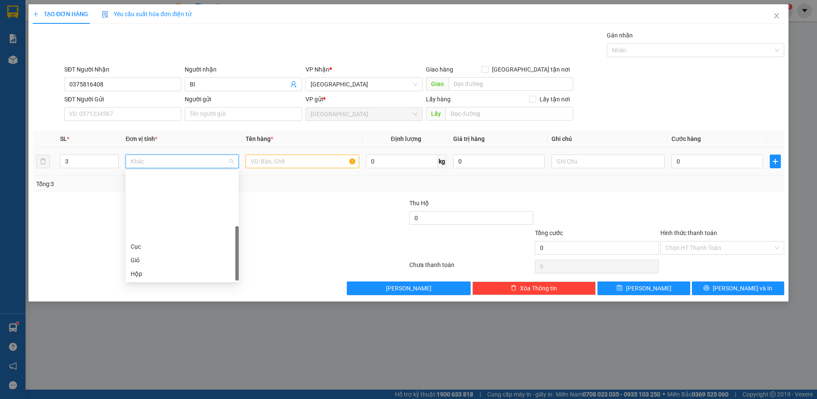
scroll to position [82, 0]
click at [168, 217] on div "Thùng" at bounding box center [182, 218] width 103 height 9
click at [303, 164] on input "text" at bounding box center [302, 161] width 113 height 14
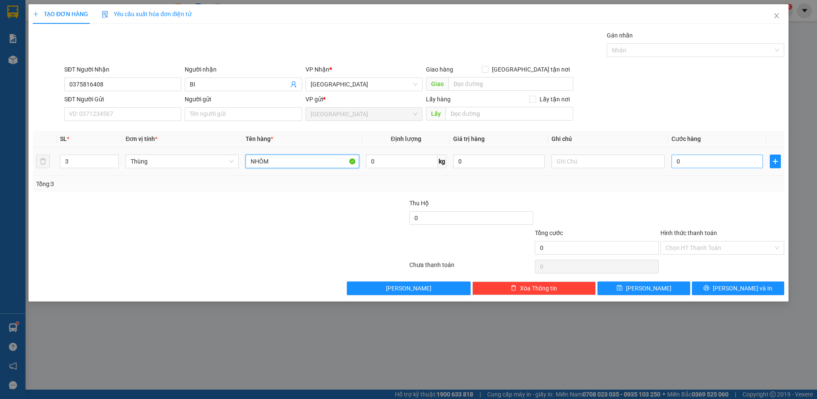
type input "NHÔM"
click at [686, 161] on input "0" at bounding box center [717, 161] width 91 height 14
type input "4"
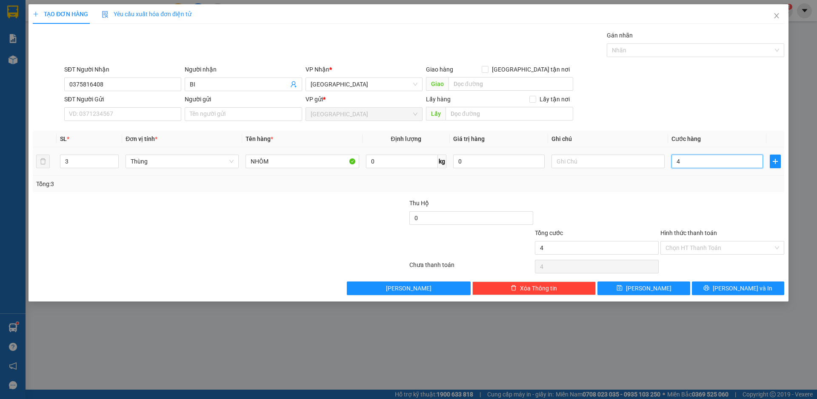
type input "40"
type input "400"
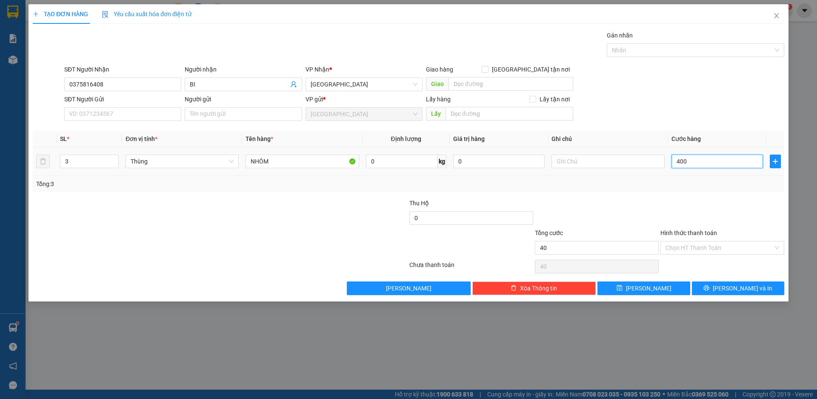
type input "400"
type input "4.000"
type input "40.000"
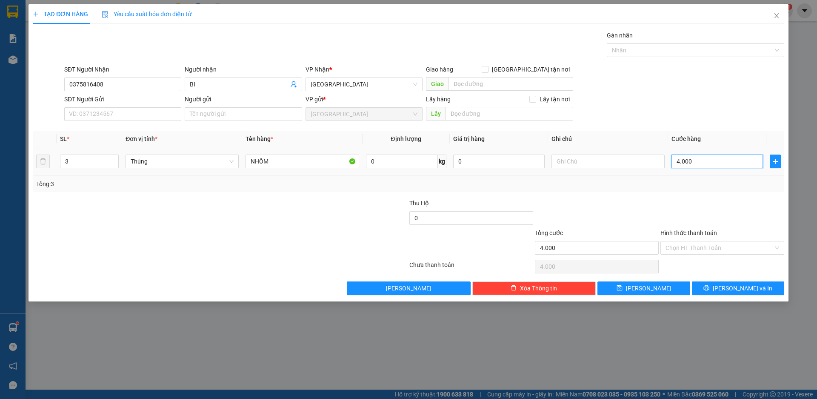
type input "40.000"
type input "400.000"
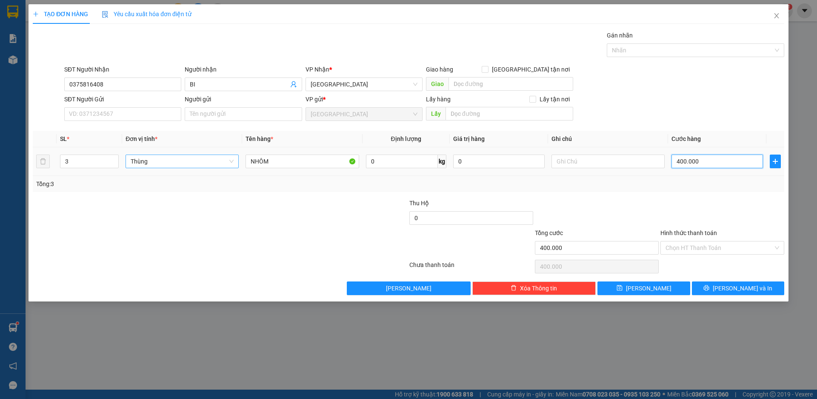
click at [169, 163] on span "Thùng" at bounding box center [182, 161] width 103 height 13
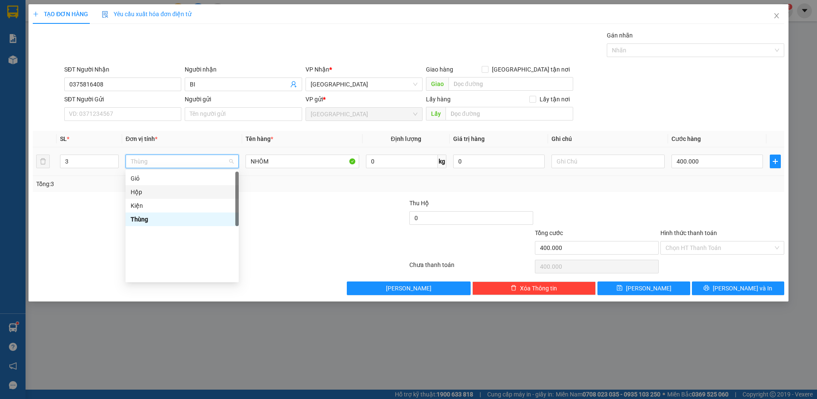
scroll to position [0, 0]
drag, startPoint x: 158, startPoint y: 218, endPoint x: 166, endPoint y: 217, distance: 7.7
click at [158, 218] on div "Bó" at bounding box center [182, 218] width 103 height 9
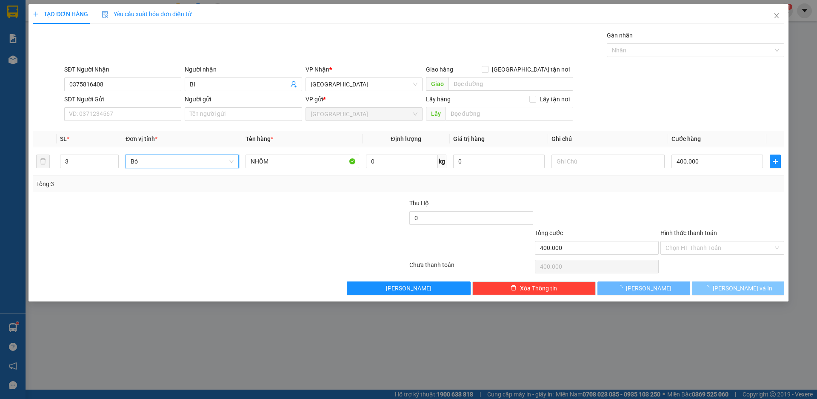
click at [729, 286] on button "[PERSON_NAME] và In" at bounding box center [738, 288] width 92 height 14
type input "0"
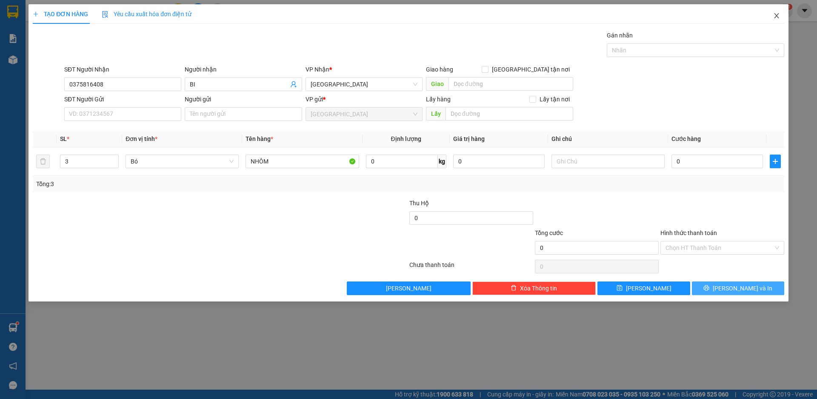
click at [776, 16] on icon "close" at bounding box center [776, 15] width 5 height 5
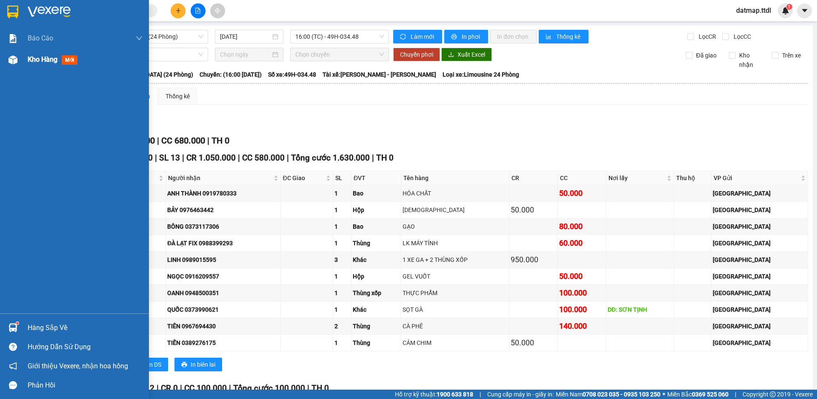
click at [39, 59] on span "Kho hàng" at bounding box center [43, 59] width 30 height 8
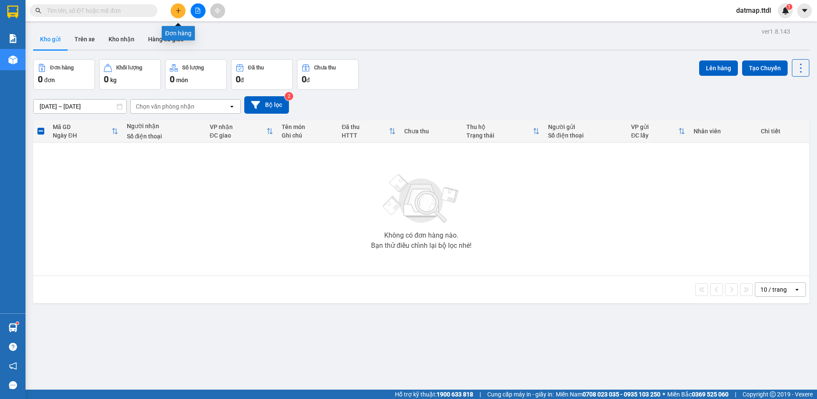
click at [177, 12] on icon "plus" at bounding box center [178, 11] width 6 height 6
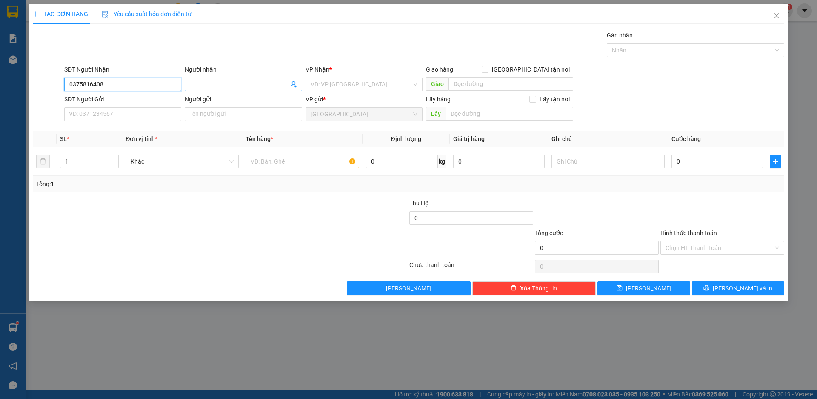
type input "0375816408"
click at [205, 80] on input "Người nhận" at bounding box center [239, 84] width 98 height 9
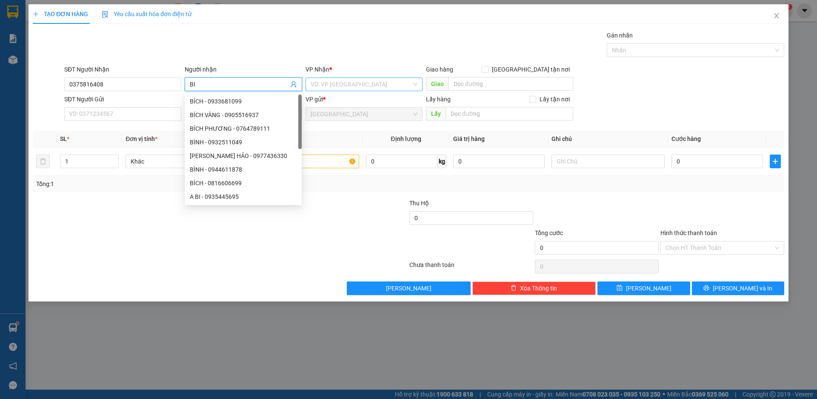
type input "BI"
click at [315, 79] on input "search" at bounding box center [361, 84] width 101 height 13
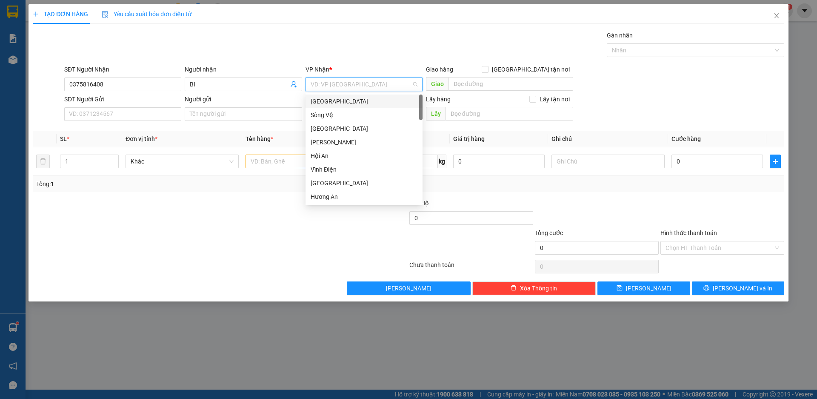
click at [315, 102] on div "[GEOGRAPHIC_DATA]" at bounding box center [364, 101] width 107 height 9
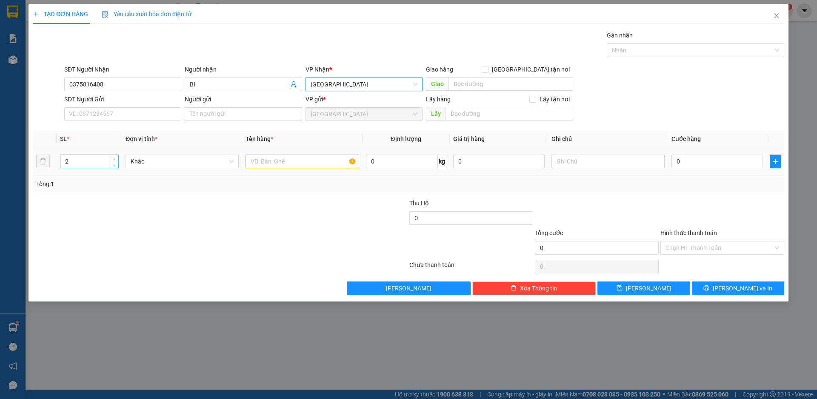
click at [113, 155] on span "Increase Value" at bounding box center [113, 159] width 9 height 8
type input "3"
click at [113, 155] on span "Increase Value" at bounding box center [113, 159] width 9 height 8
click at [159, 162] on span "Khác" at bounding box center [182, 161] width 103 height 13
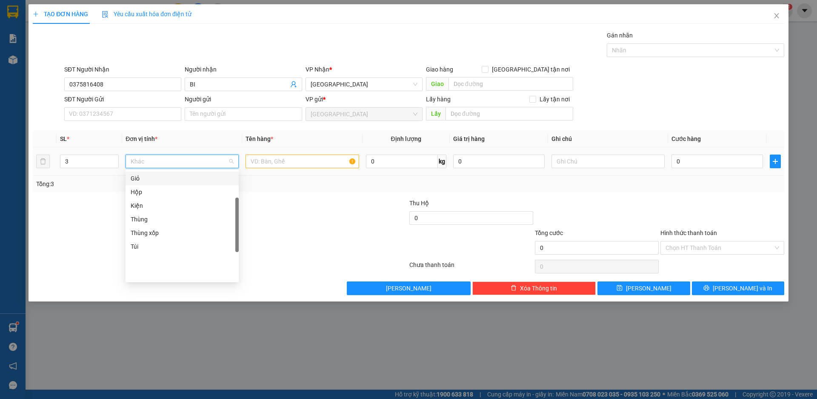
scroll to position [39, 0]
click at [137, 180] on div "Bó" at bounding box center [182, 179] width 103 height 9
click at [269, 166] on input "text" at bounding box center [302, 161] width 113 height 14
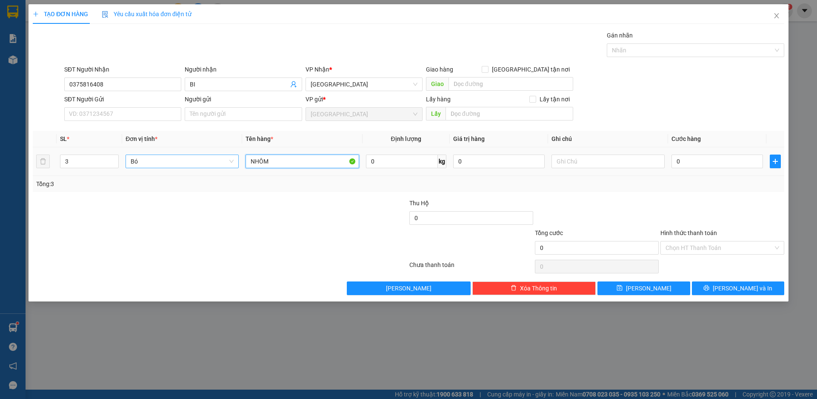
click at [178, 163] on span "Bó" at bounding box center [182, 161] width 103 height 13
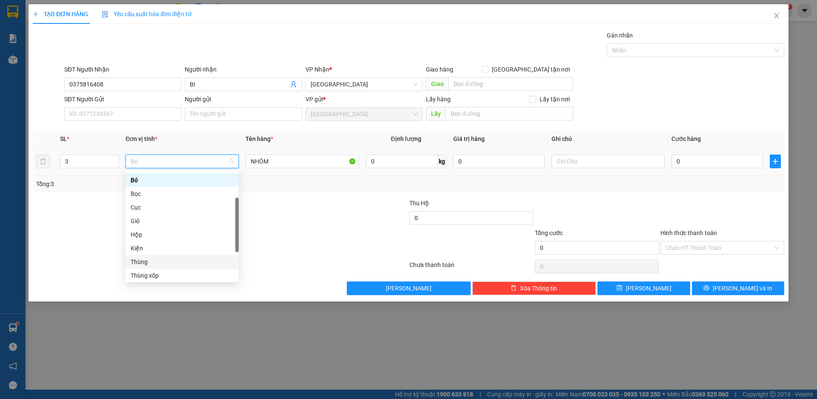
click at [156, 265] on div "Thùng" at bounding box center [182, 261] width 103 height 9
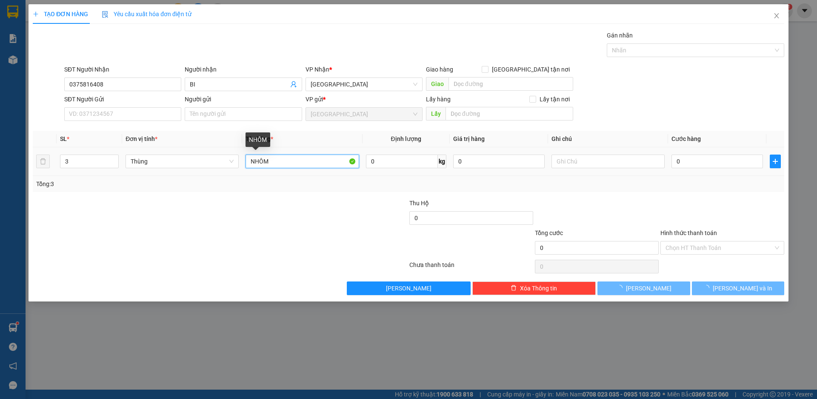
click at [291, 163] on input "NHÔM" at bounding box center [302, 161] width 113 height 14
type input "2 THÙNG + BÓ NHÔM"
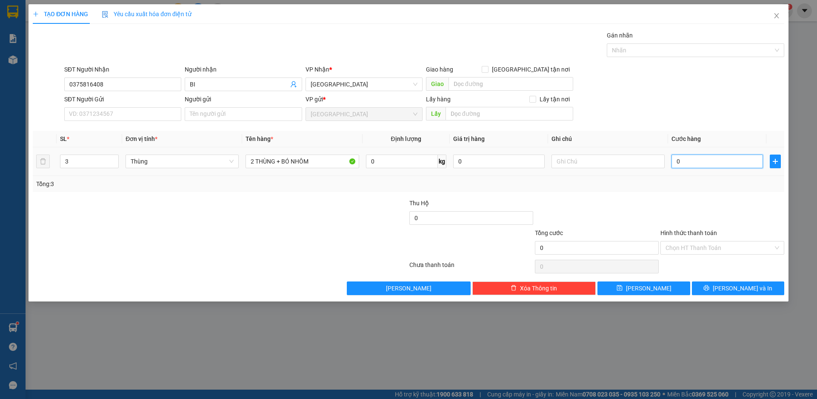
click at [690, 163] on input "0" at bounding box center [717, 161] width 91 height 14
type input "4"
type input "40"
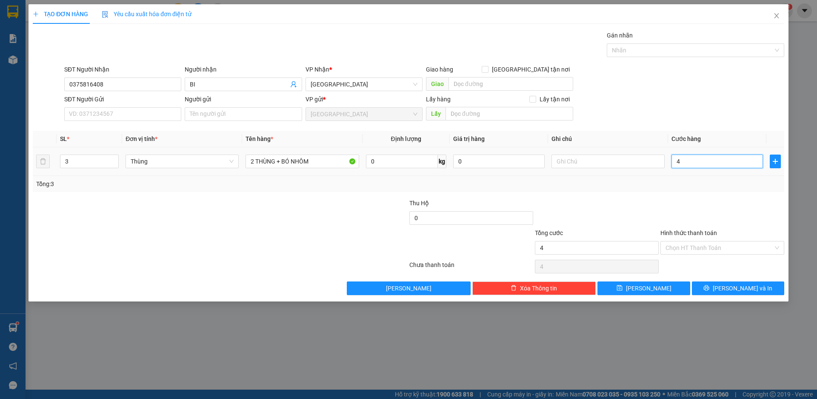
type input "40"
type input "400"
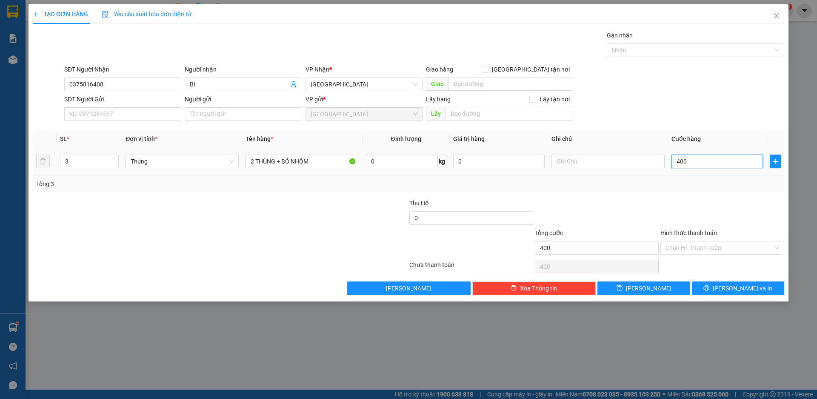
type input "4.000"
type input "40.000"
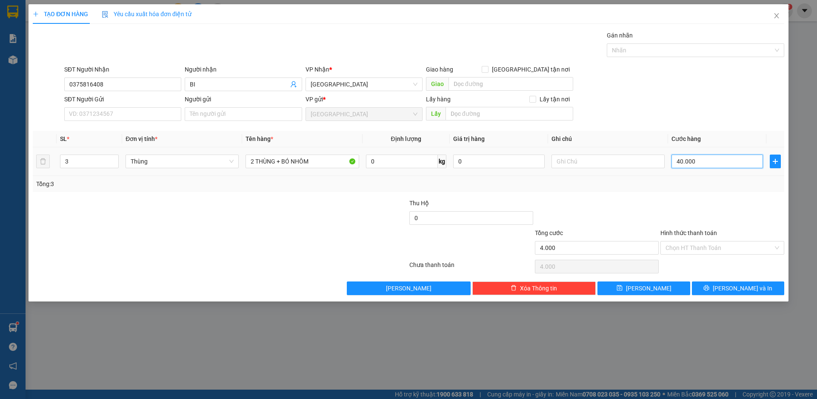
type input "40.000"
type input "400.000"
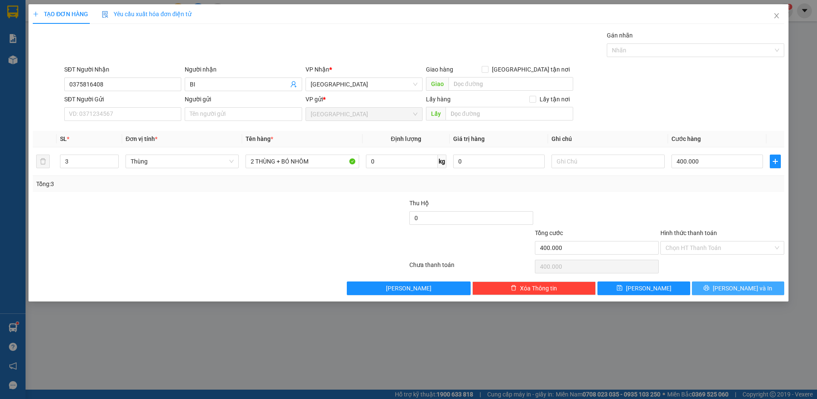
click at [736, 289] on span "[PERSON_NAME] và In" at bounding box center [743, 287] width 60 height 9
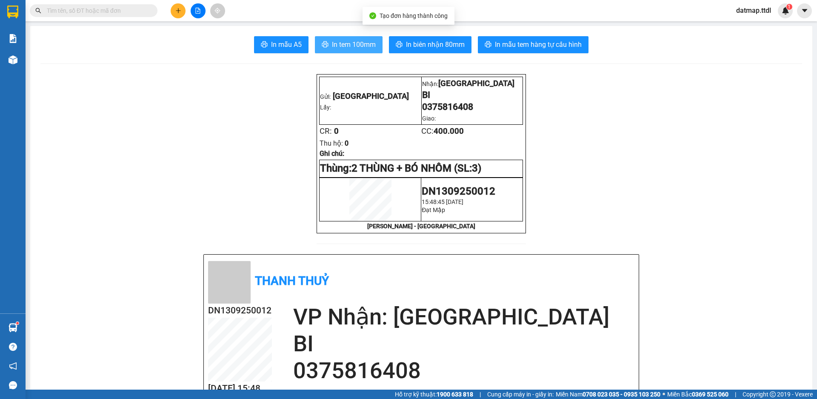
click at [352, 44] on span "In tem 100mm" at bounding box center [354, 44] width 44 height 11
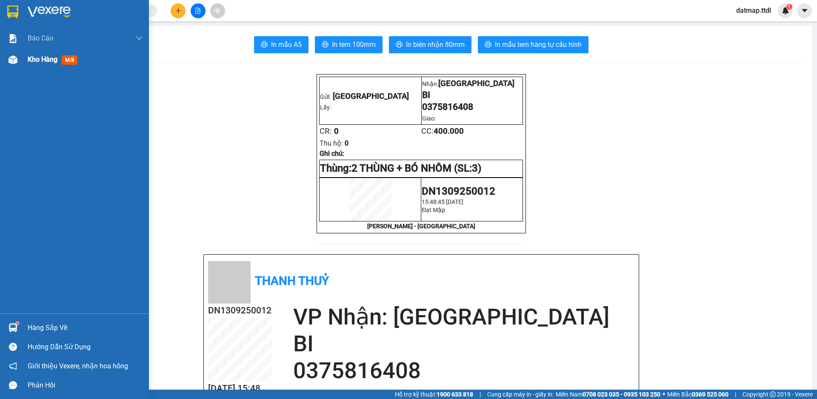
click at [38, 58] on span "Kho hàng" at bounding box center [43, 59] width 30 height 8
